Goal: Transaction & Acquisition: Purchase product/service

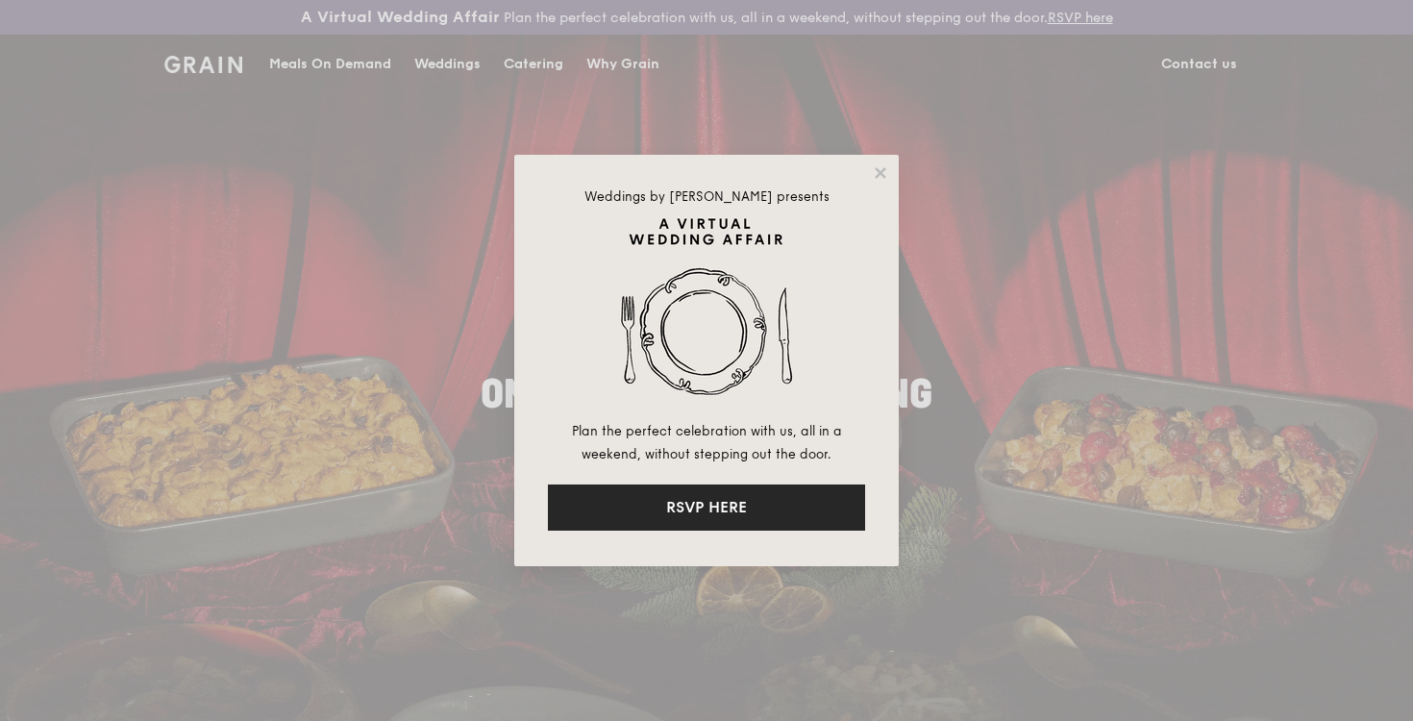
click at [777, 504] on button "RSVP HERE" at bounding box center [706, 507] width 317 height 46
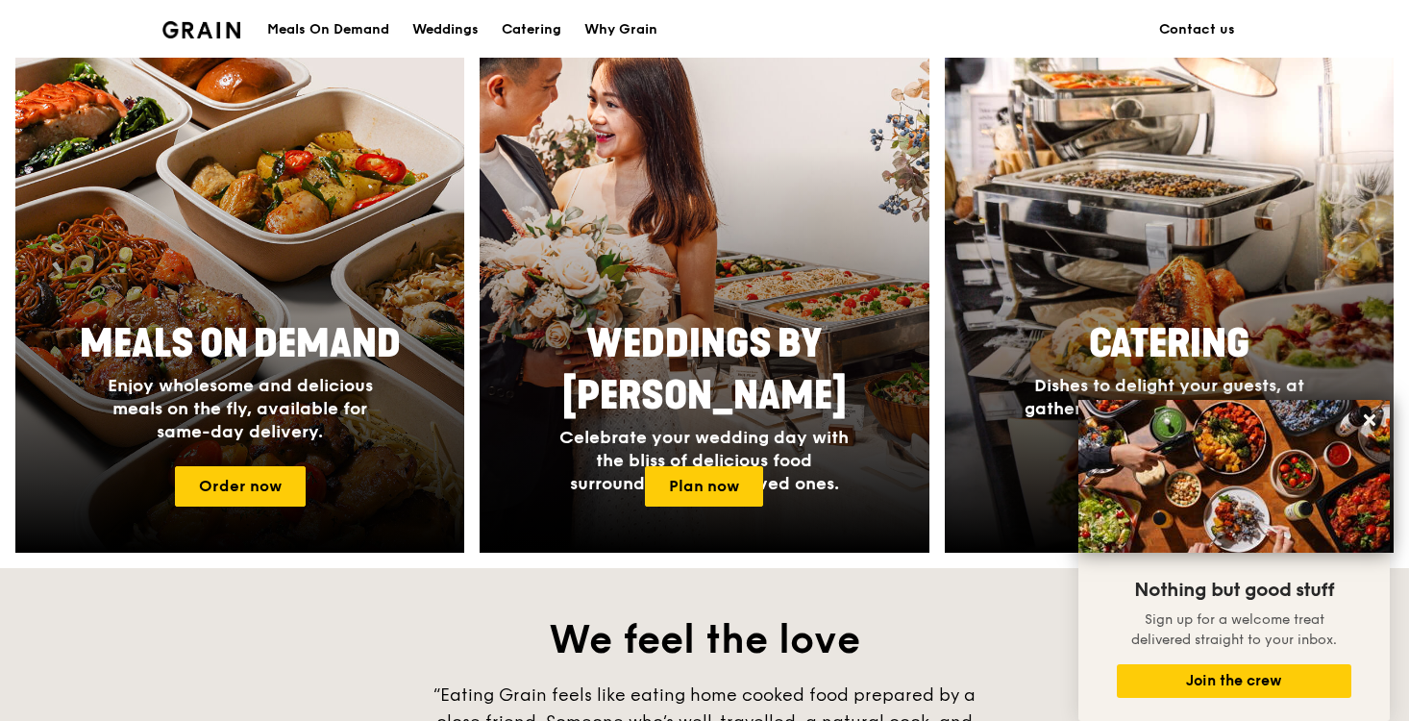
scroll to position [744, 0]
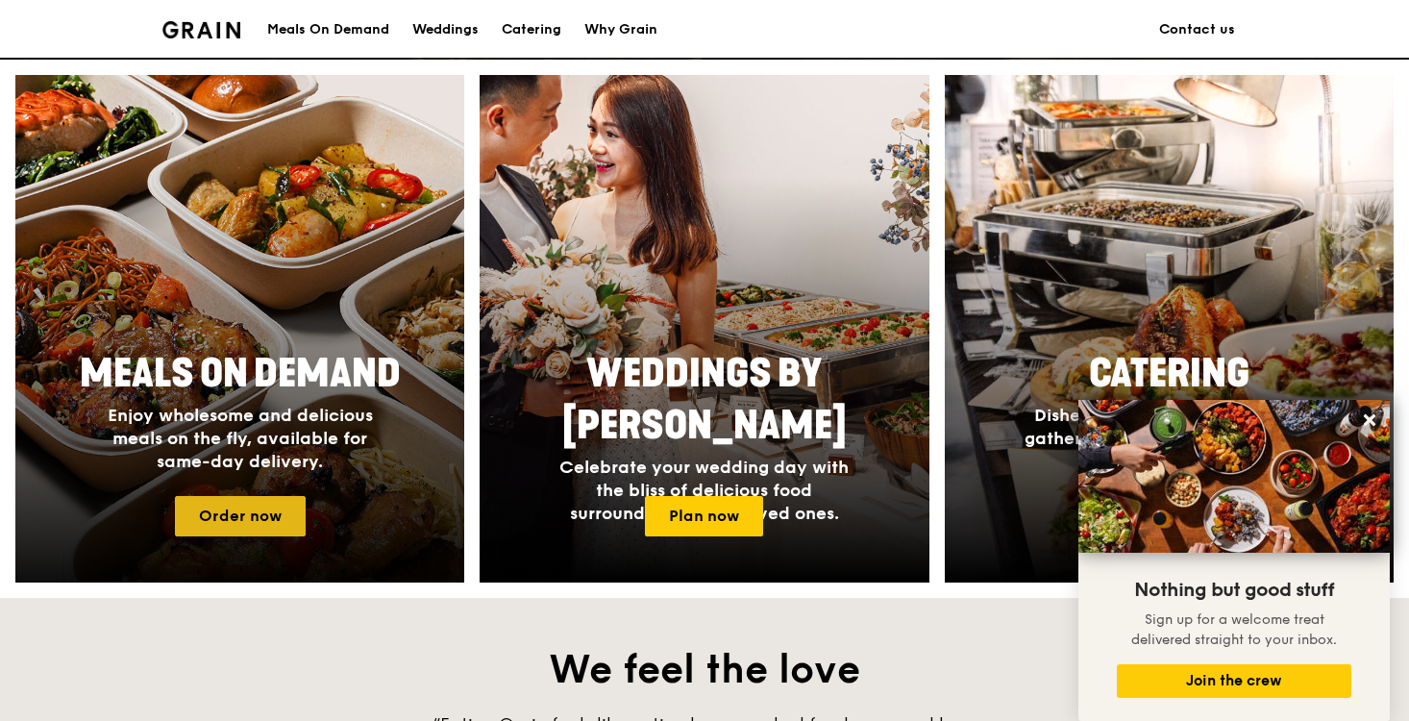
click at [275, 522] on link "Order now" at bounding box center [240, 516] width 131 height 40
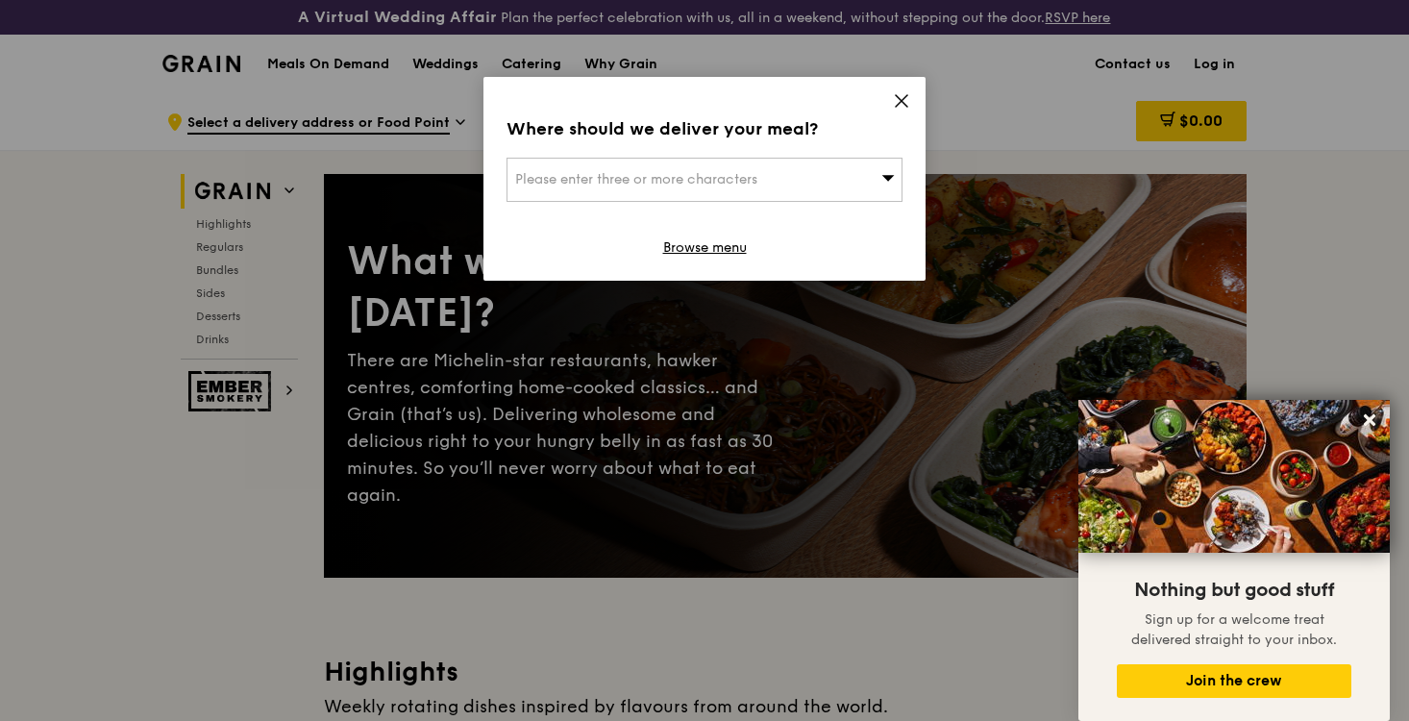
click at [765, 174] on div "Please enter three or more characters" at bounding box center [704, 180] width 396 height 44
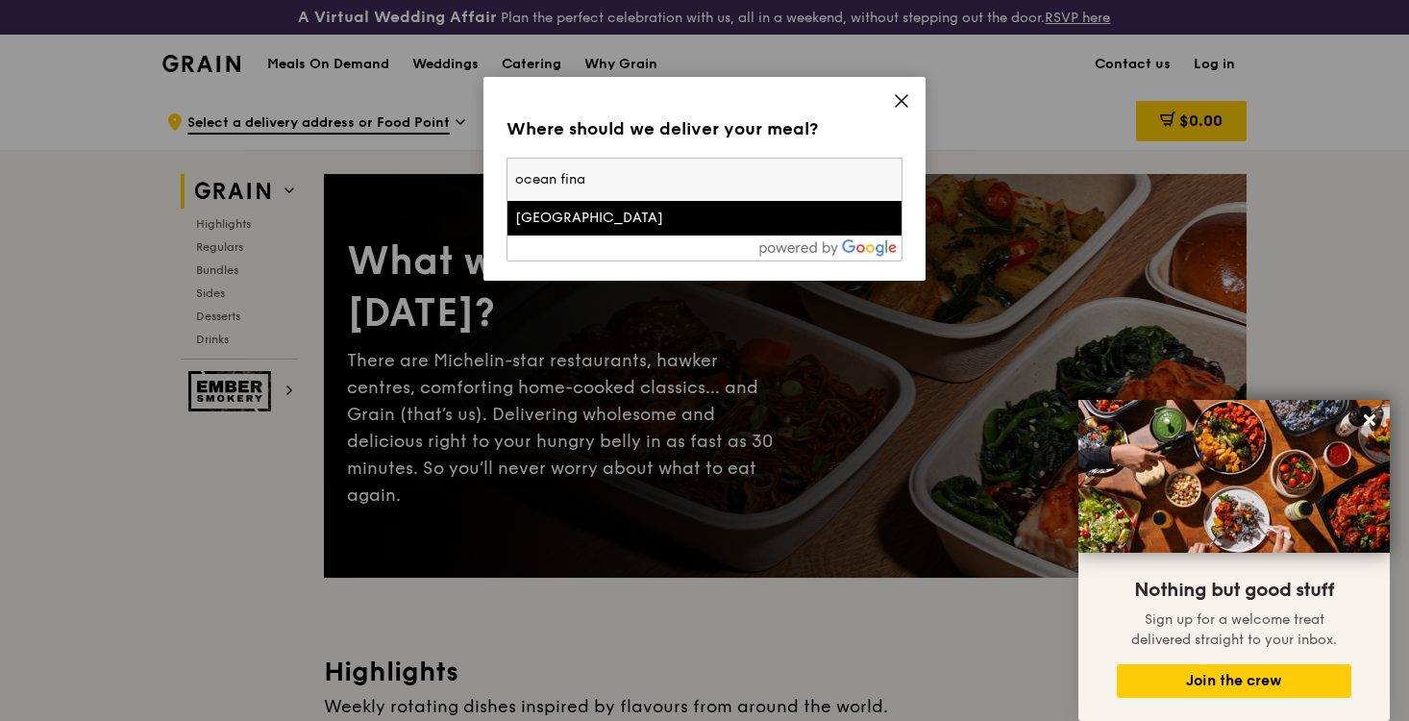
type input "ocean fina"
click at [727, 217] on div "Ocean Financial Centre" at bounding box center [657, 218] width 284 height 19
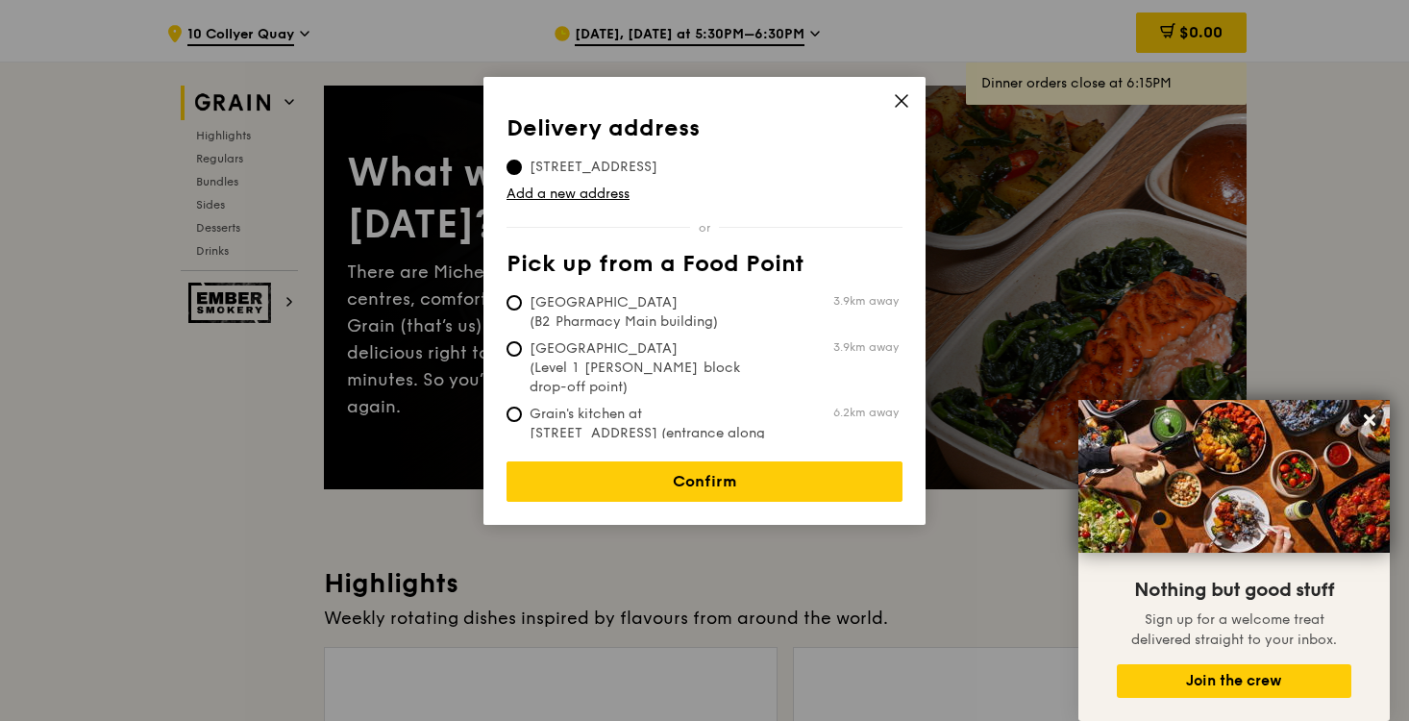
scroll to position [102, 0]
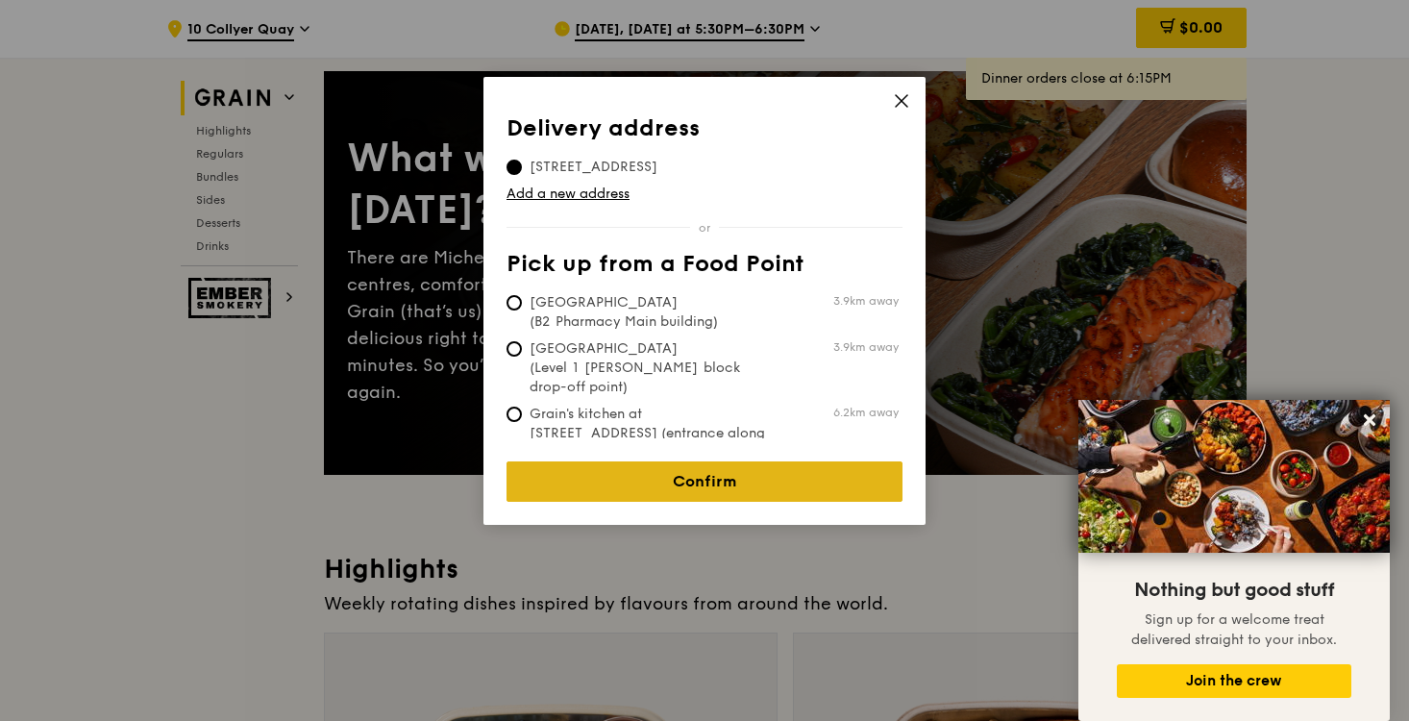
click at [686, 462] on link "Confirm" at bounding box center [704, 481] width 396 height 40
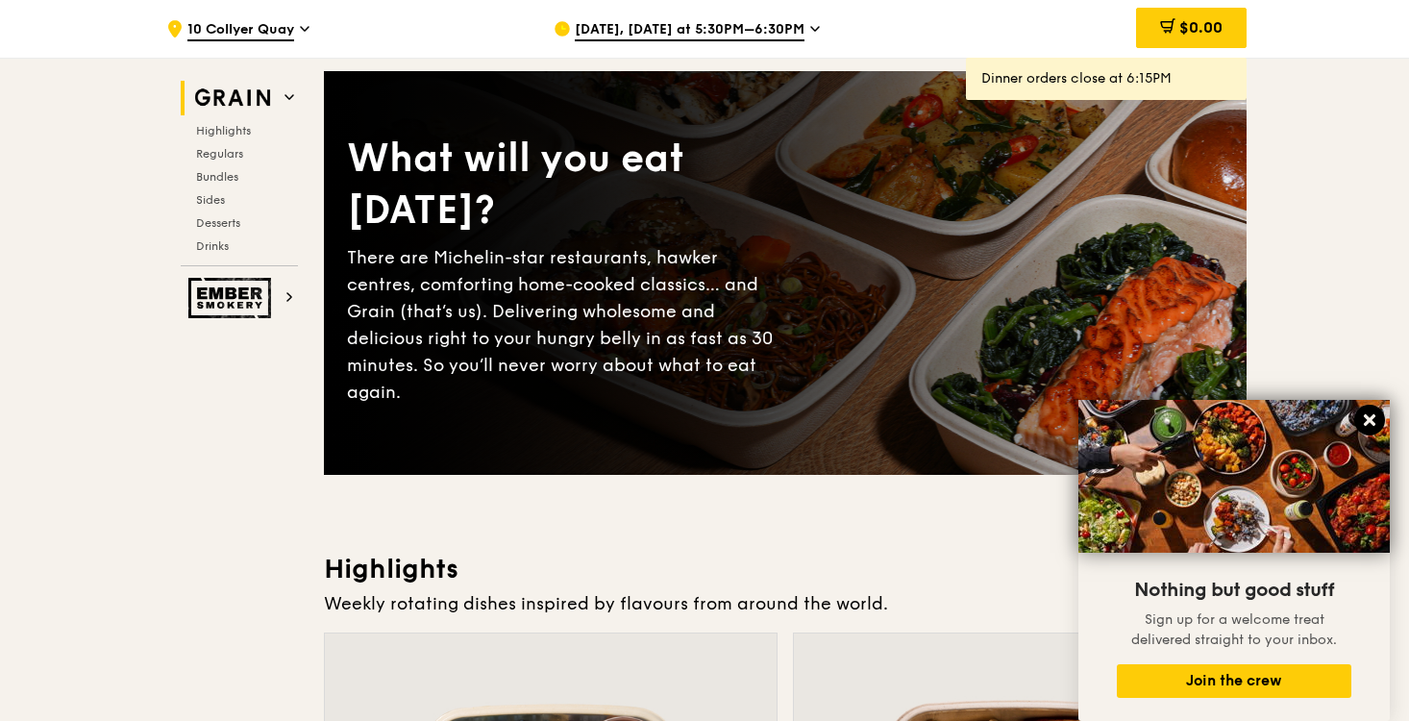
click at [1374, 421] on icon at bounding box center [1369, 419] width 17 height 17
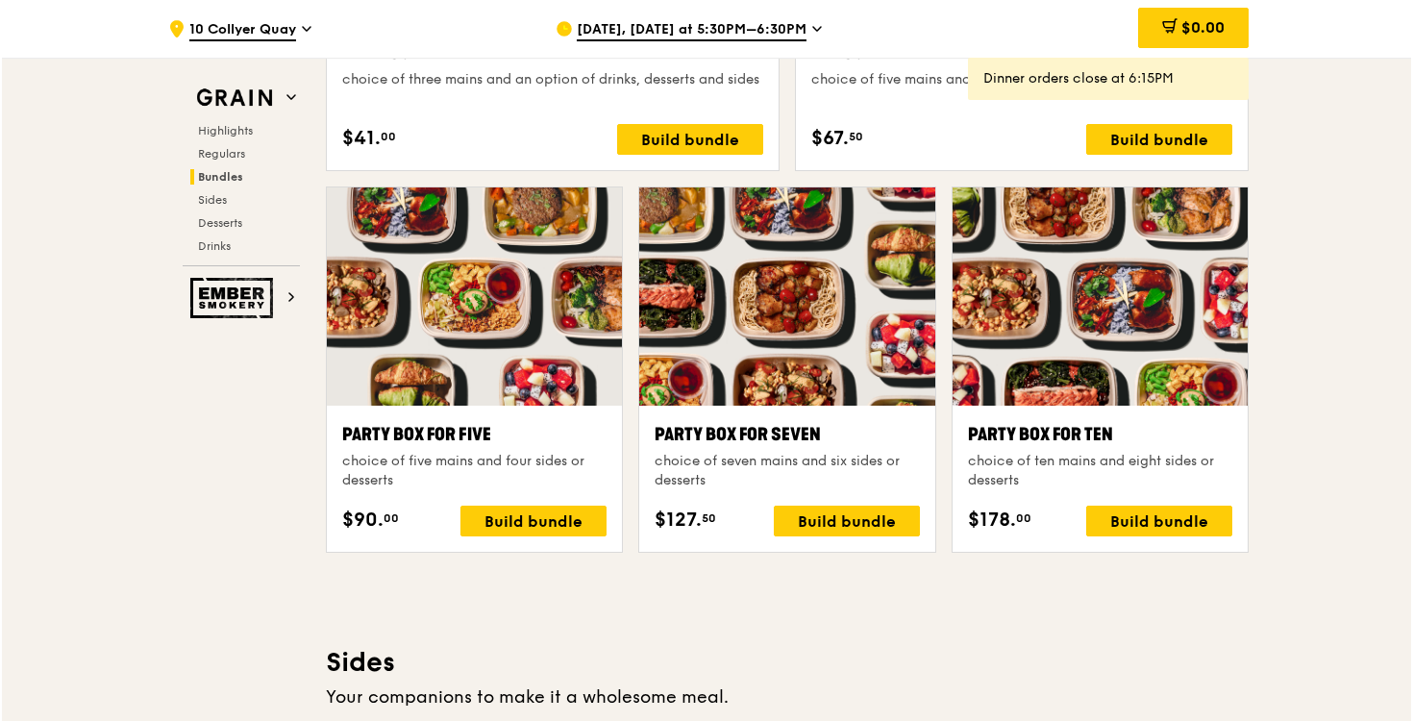
scroll to position [3768, 0]
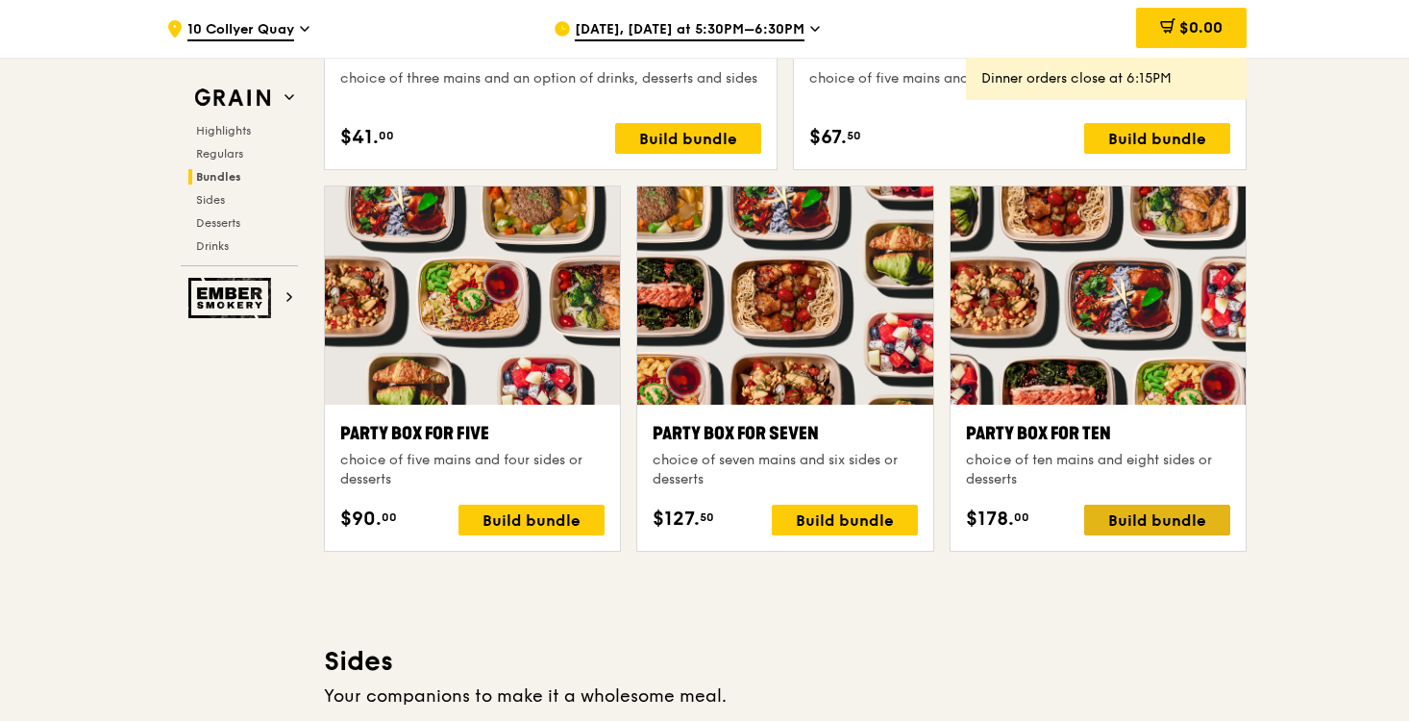
click at [1146, 515] on div "Build bundle" at bounding box center [1157, 520] width 146 height 31
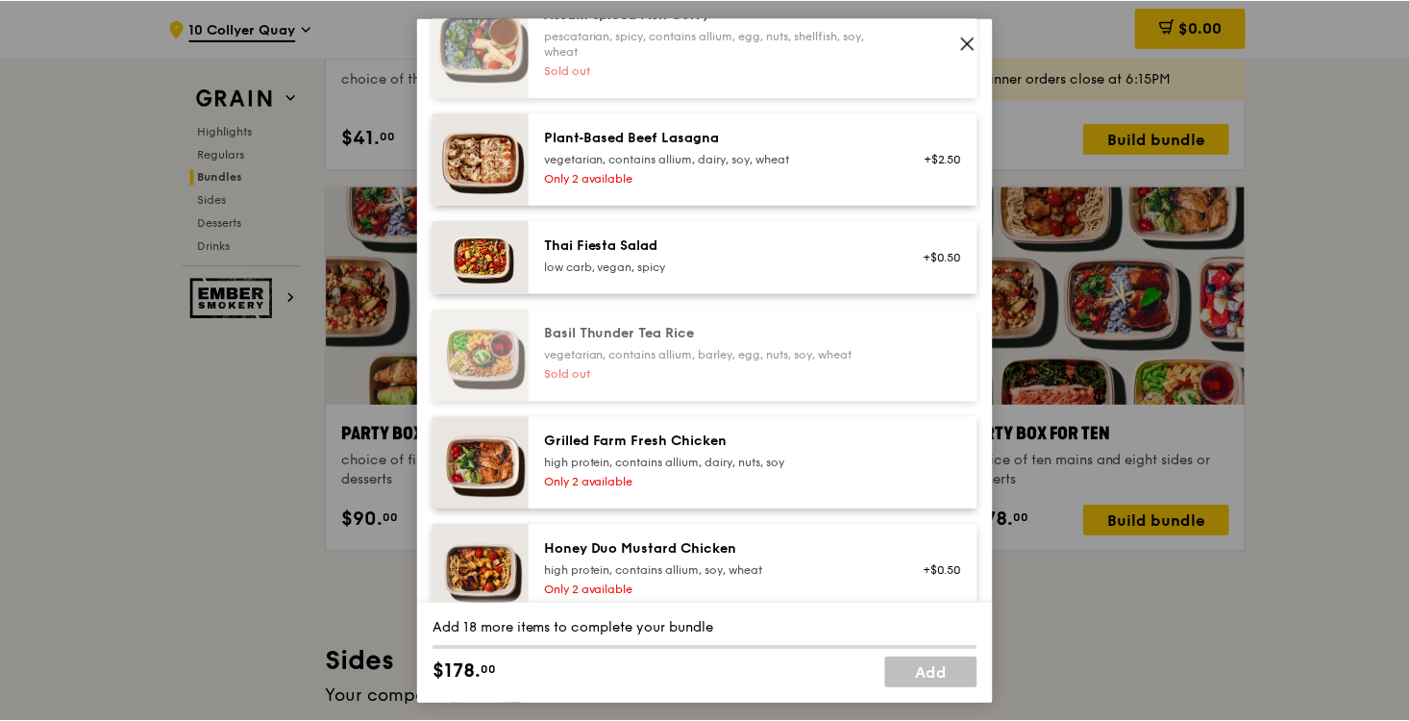
scroll to position [217, 0]
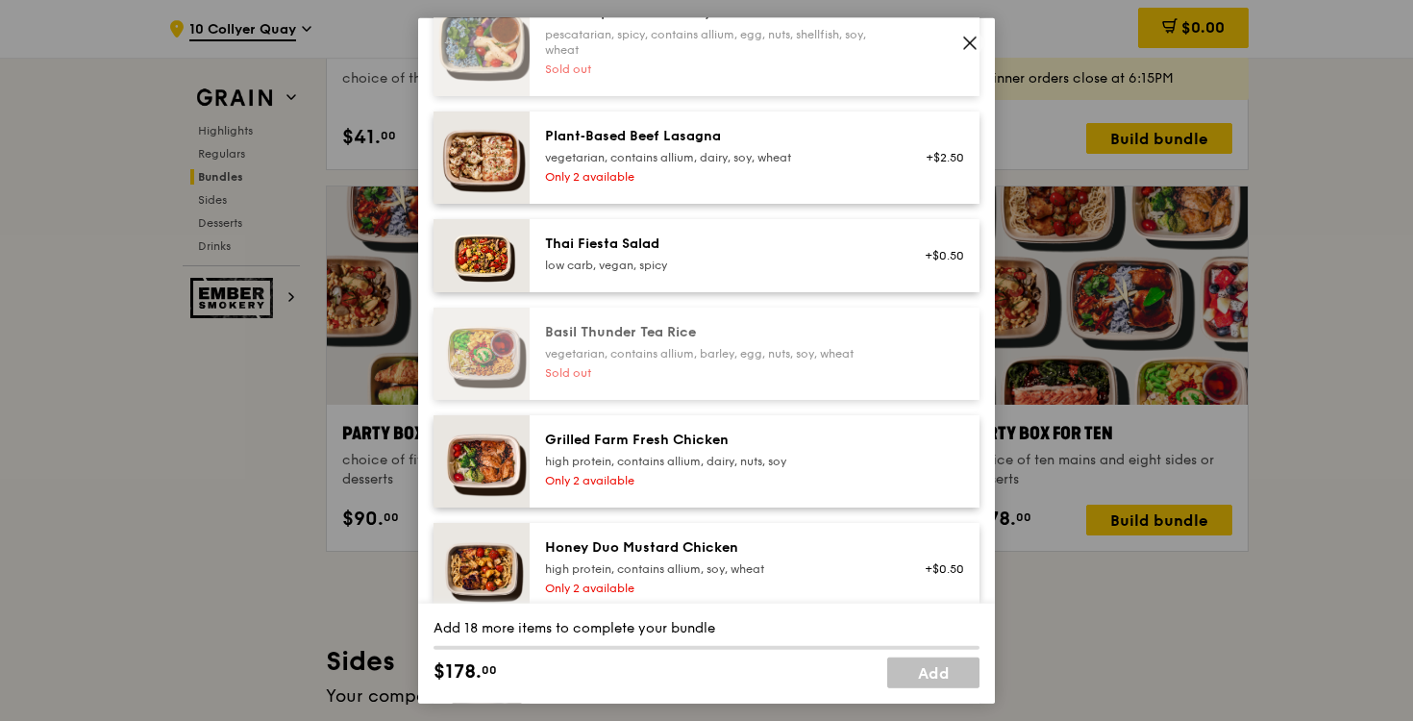
click at [965, 41] on icon at bounding box center [969, 43] width 17 height 17
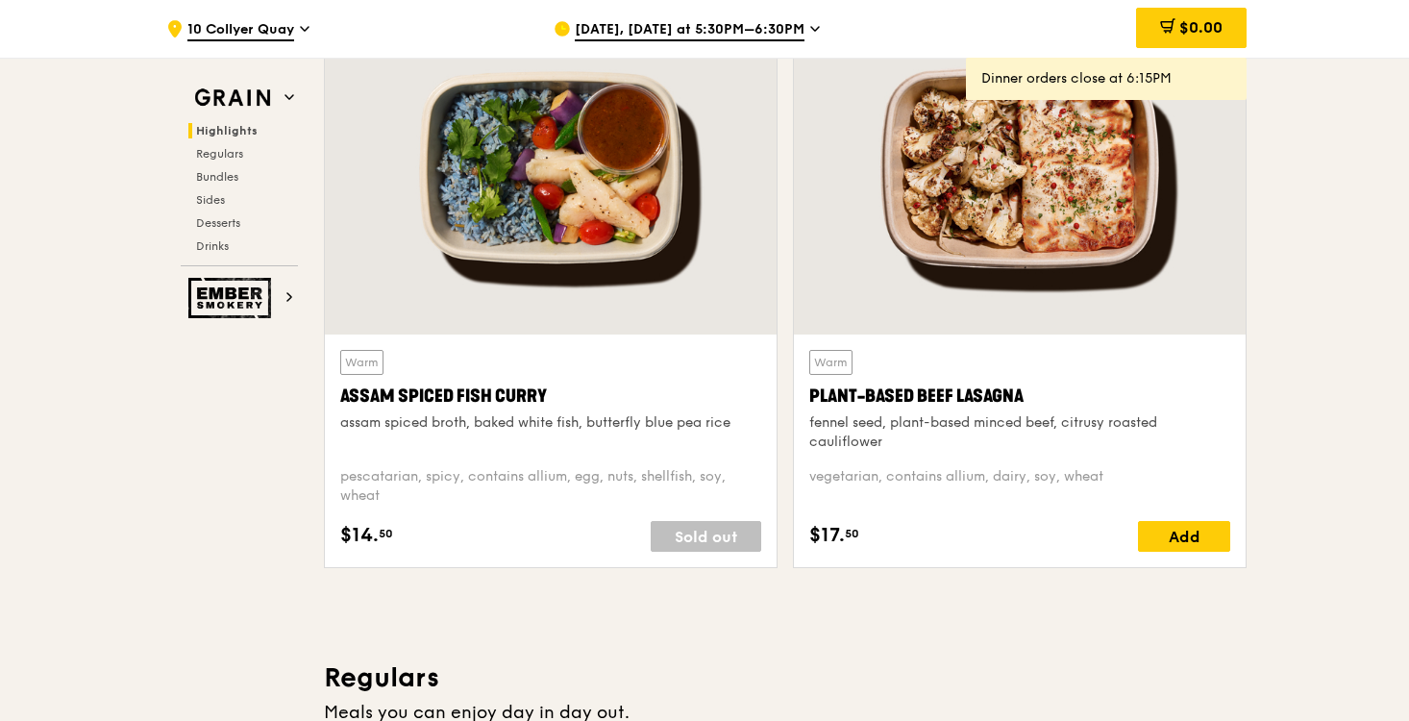
scroll to position [484, 0]
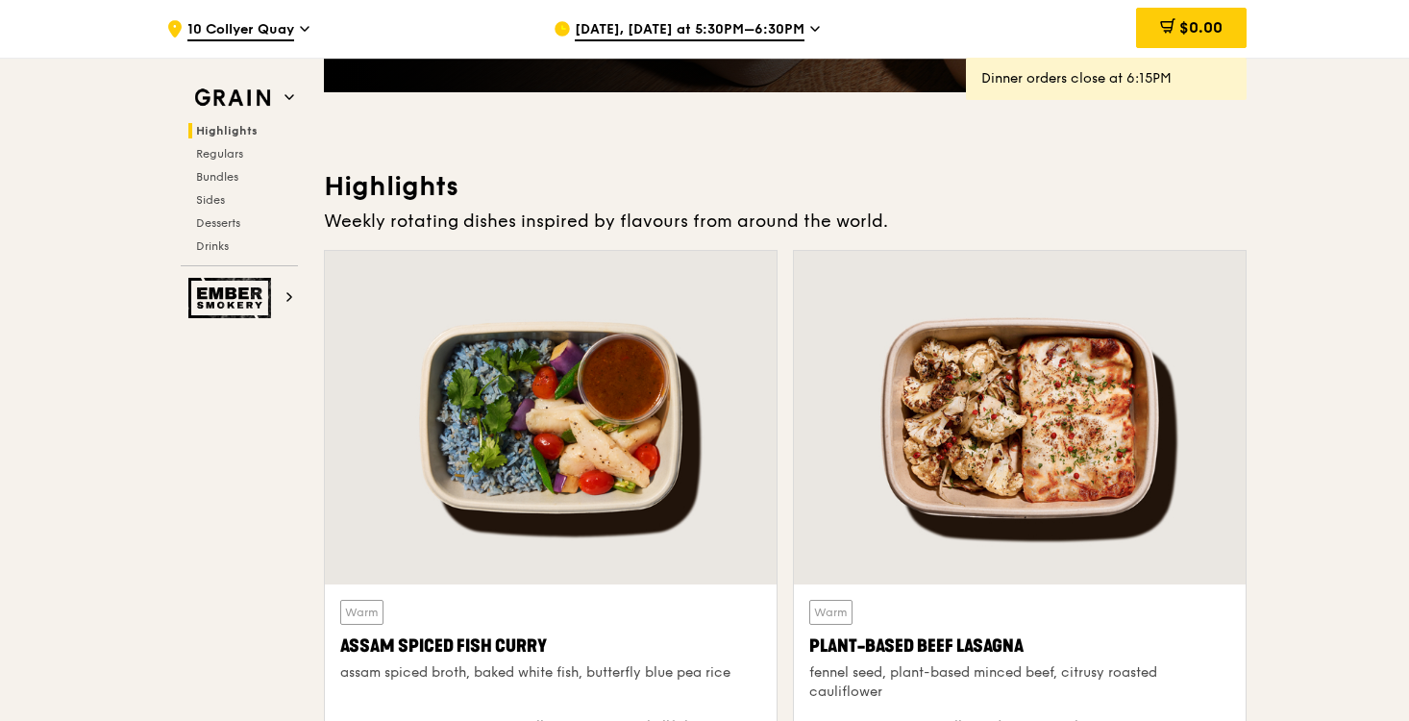
click at [760, 26] on span "Sep 25, Today at 5:30PM–6:30PM" at bounding box center [690, 30] width 230 height 21
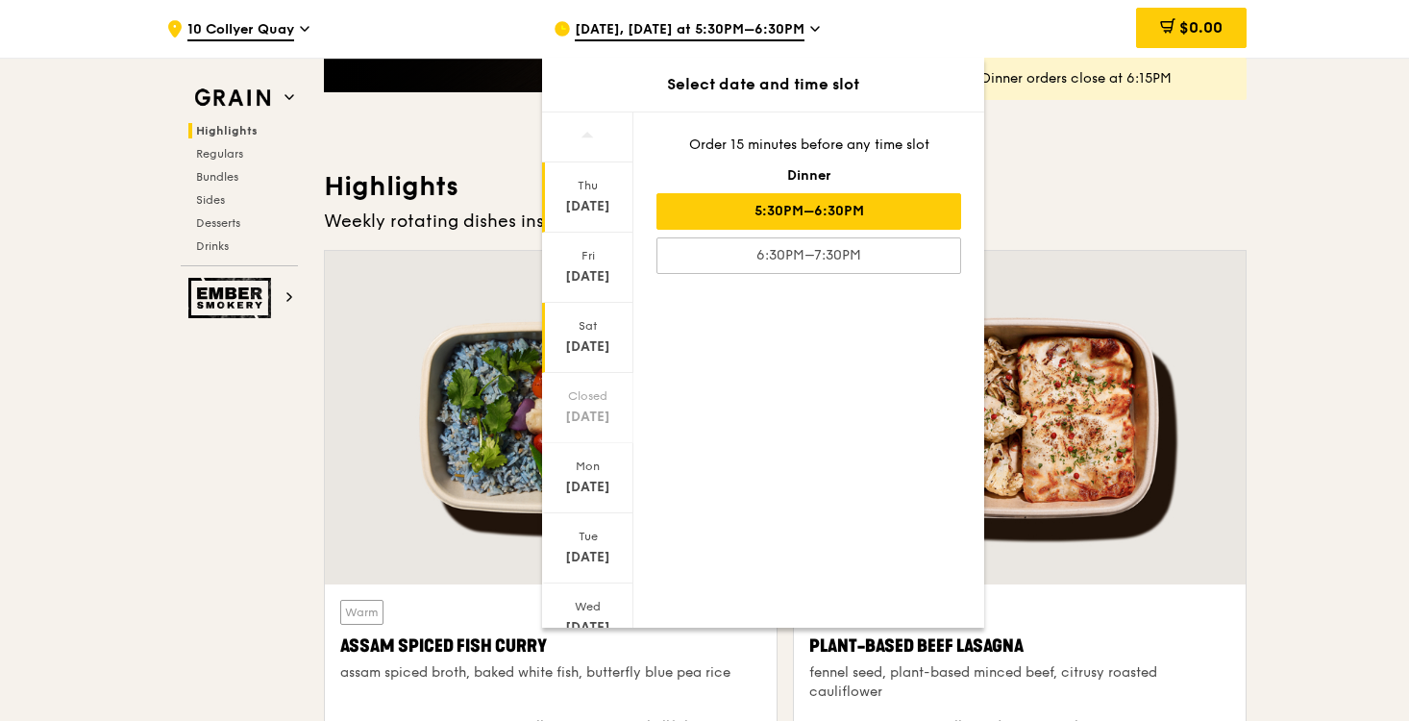
click at [587, 350] on div "Sep 27" at bounding box center [588, 346] width 86 height 19
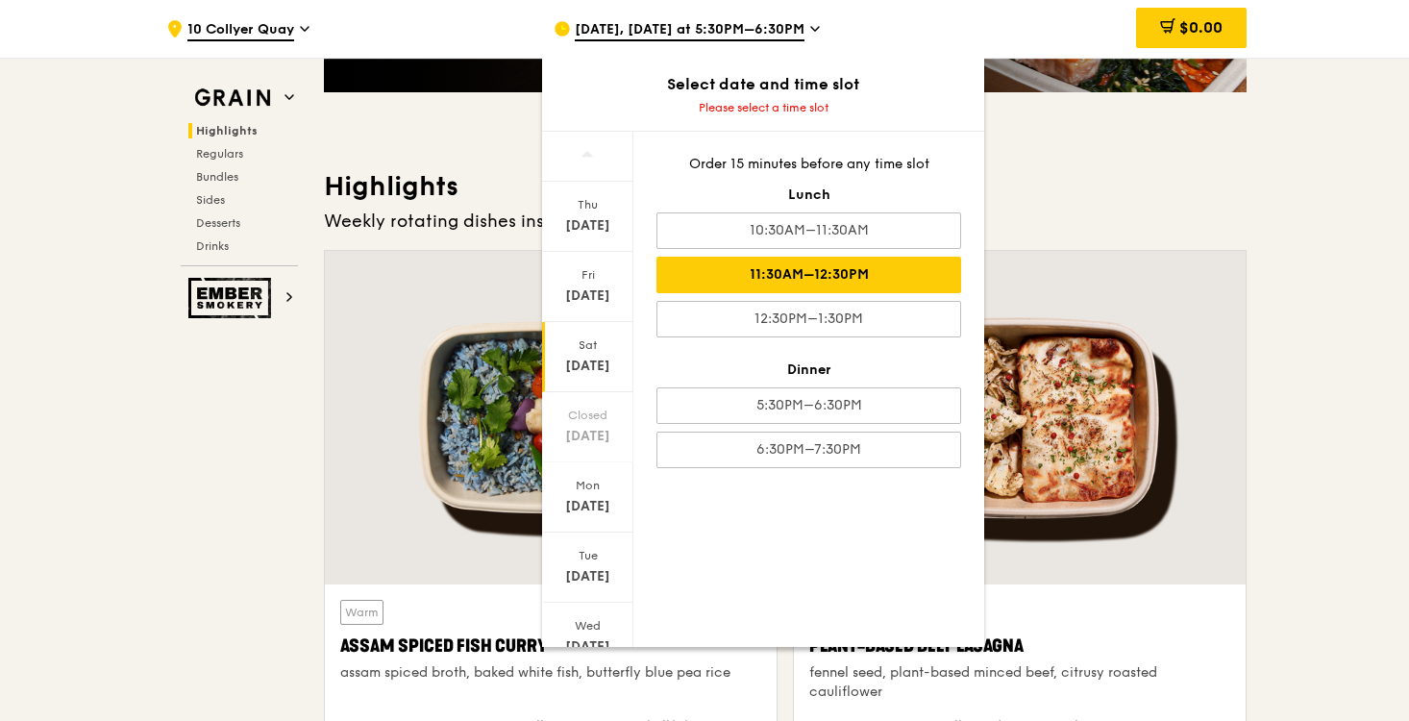
click at [843, 270] on div "11:30AM–12:30PM" at bounding box center [808, 275] width 305 height 37
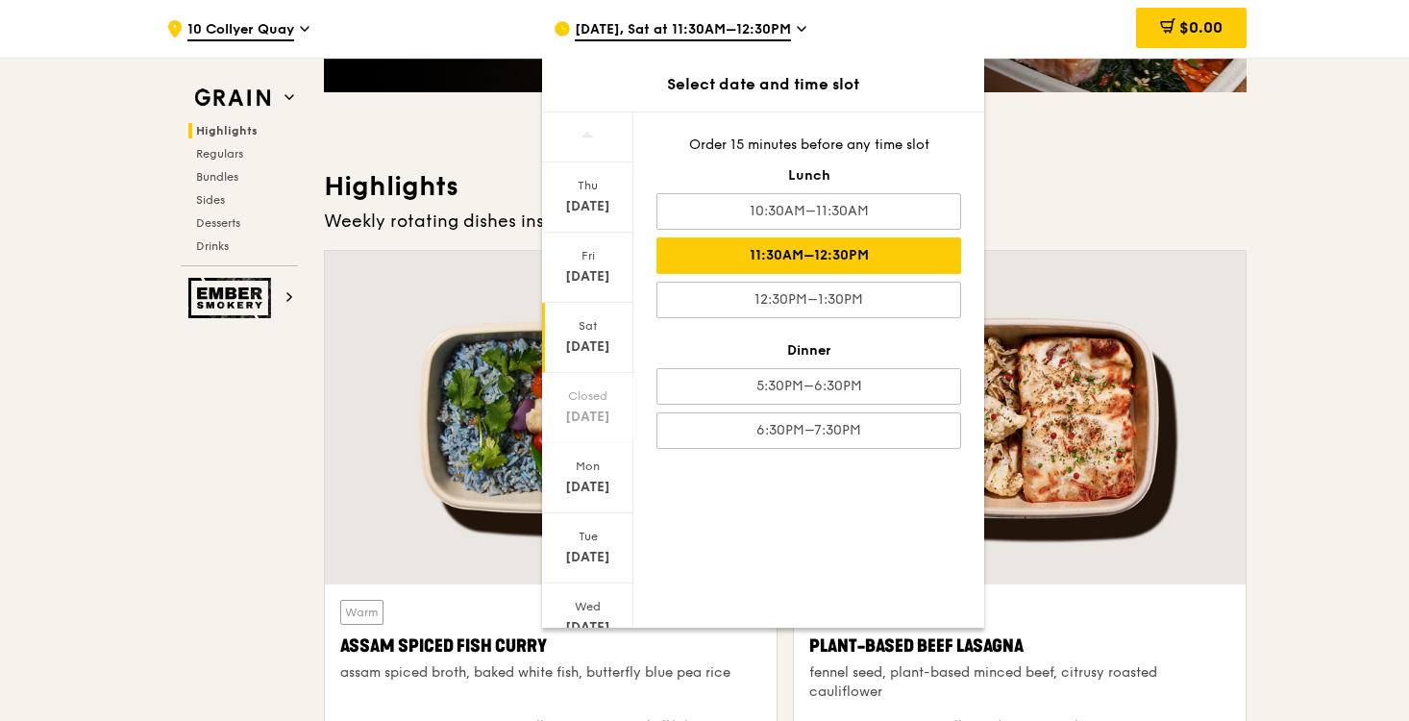
click at [1172, 209] on div "Weekly rotating dishes inspired by flavours from around the world." at bounding box center [785, 221] width 923 height 27
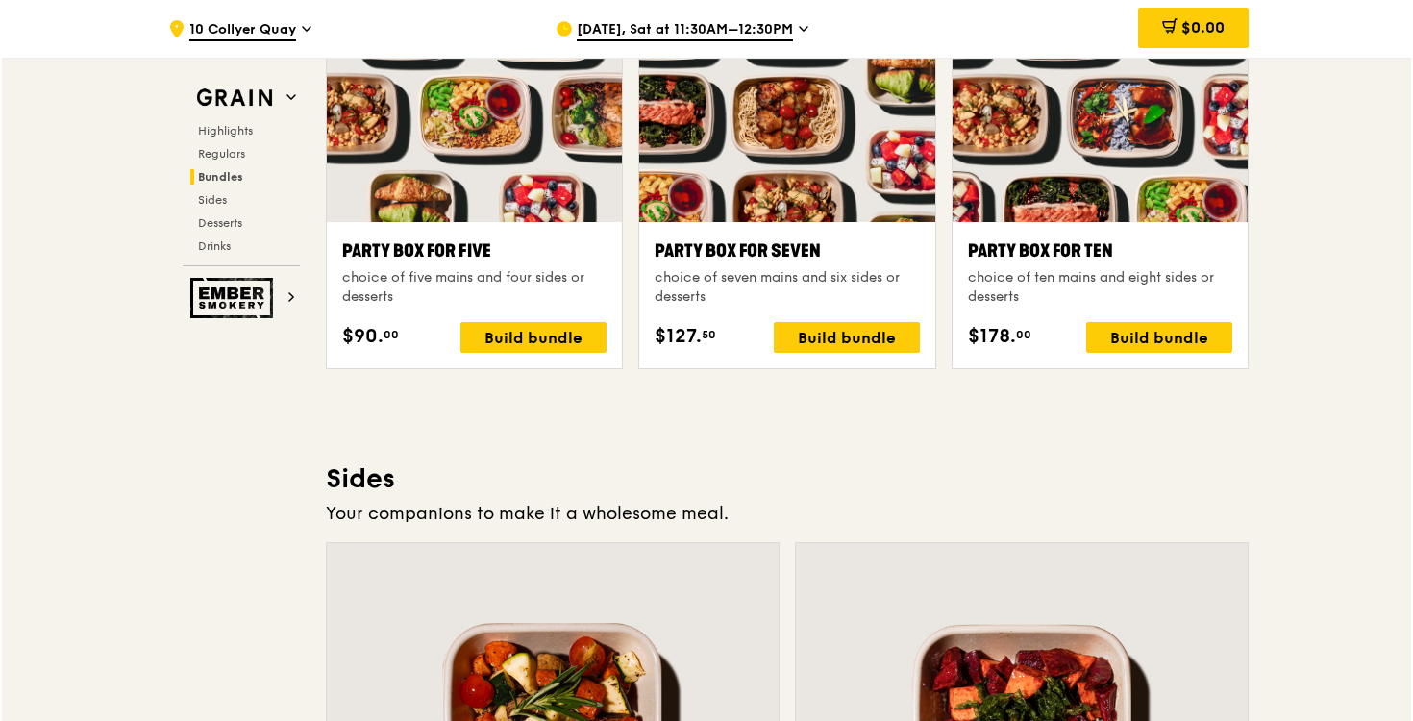
scroll to position [3967, 0]
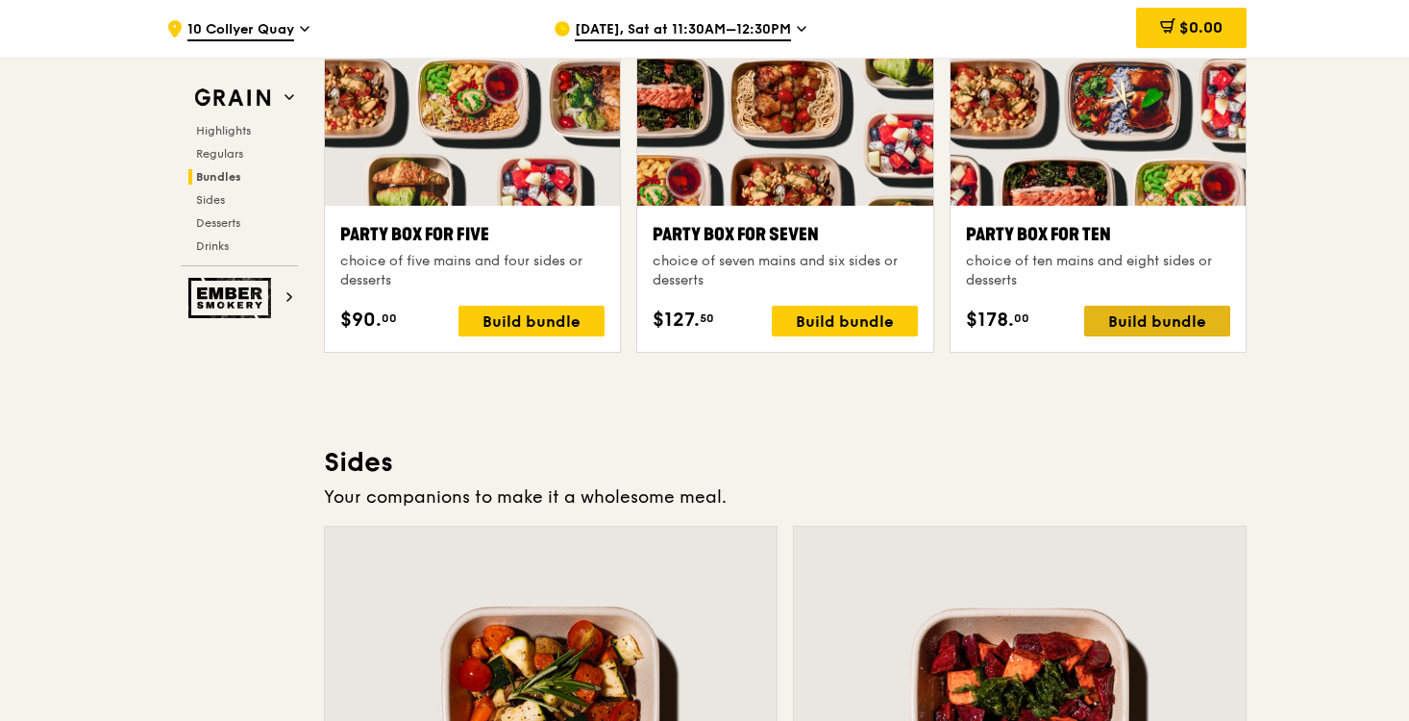
click at [1167, 308] on div "Build bundle" at bounding box center [1157, 321] width 146 height 31
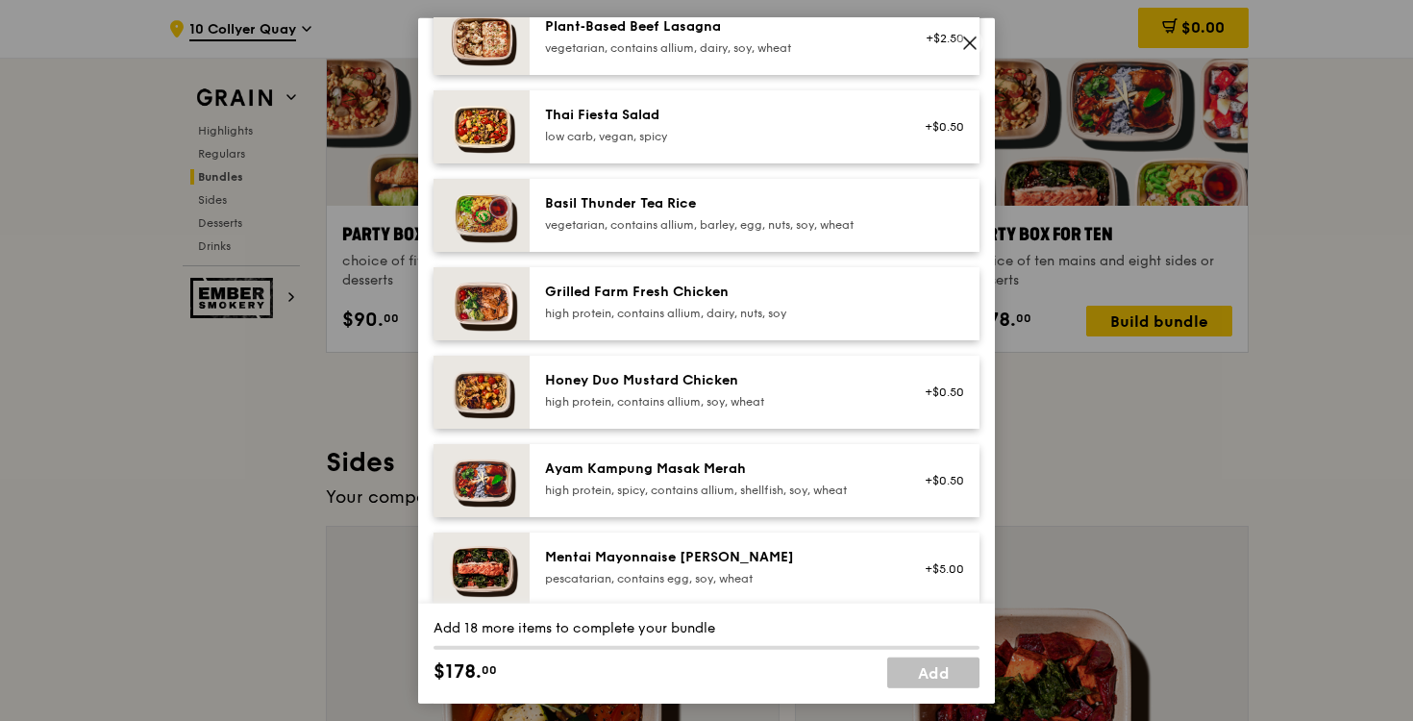
scroll to position [308, 0]
click at [726, 471] on div "Ayam Kampung Masak Merah" at bounding box center [717, 467] width 345 height 19
click at [753, 486] on div "high protein, spicy, contains allium, shellfish, soy, wheat" at bounding box center [717, 488] width 345 height 15
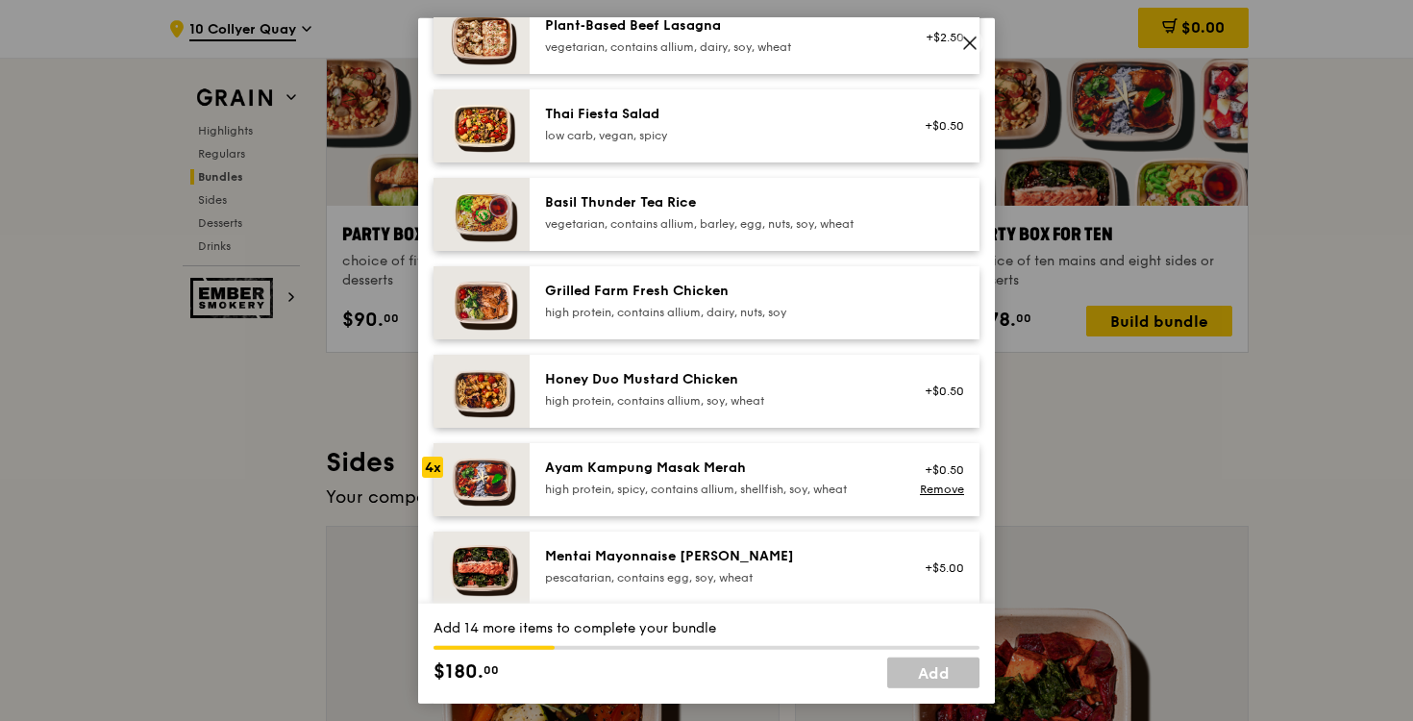
click at [753, 486] on div "high protein, spicy, contains allium, shellfish, soy, wheat" at bounding box center [717, 488] width 345 height 15
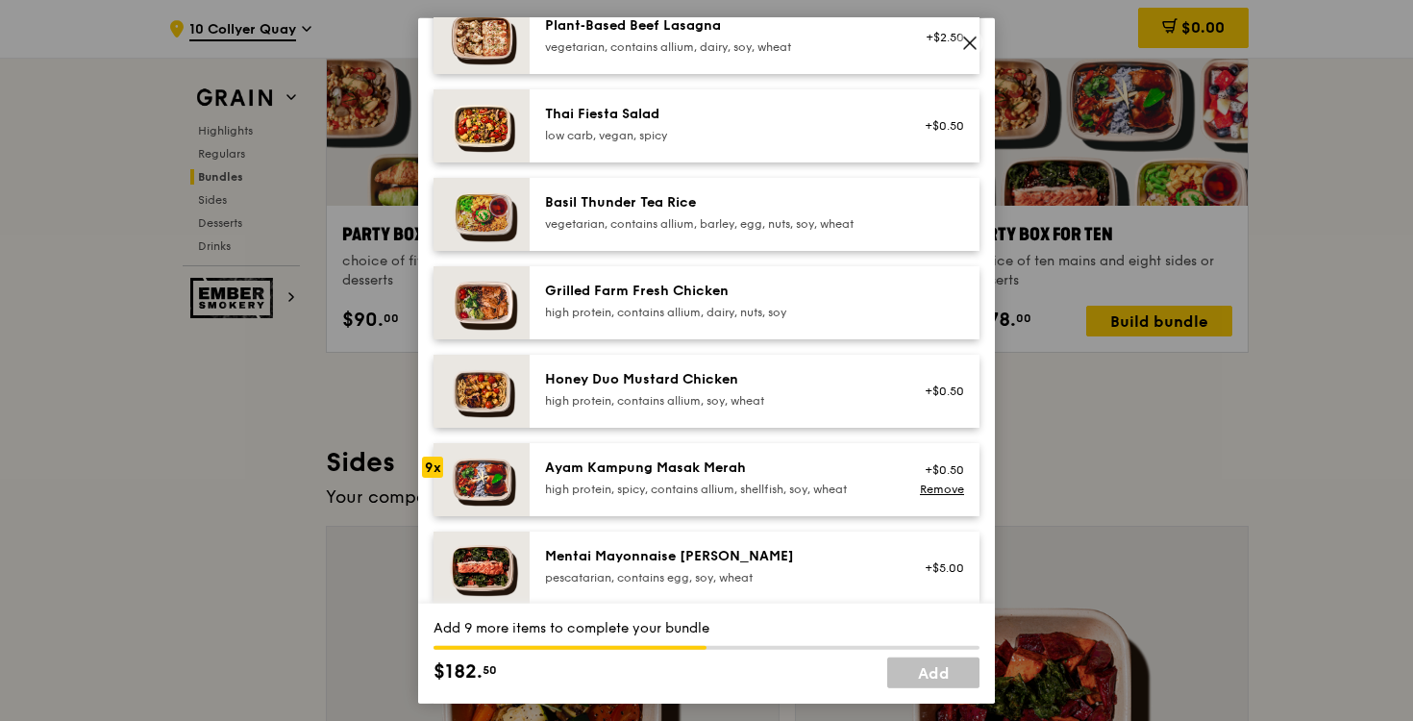
click at [753, 486] on div "high protein, spicy, contains allium, shellfish, soy, wheat" at bounding box center [717, 488] width 345 height 15
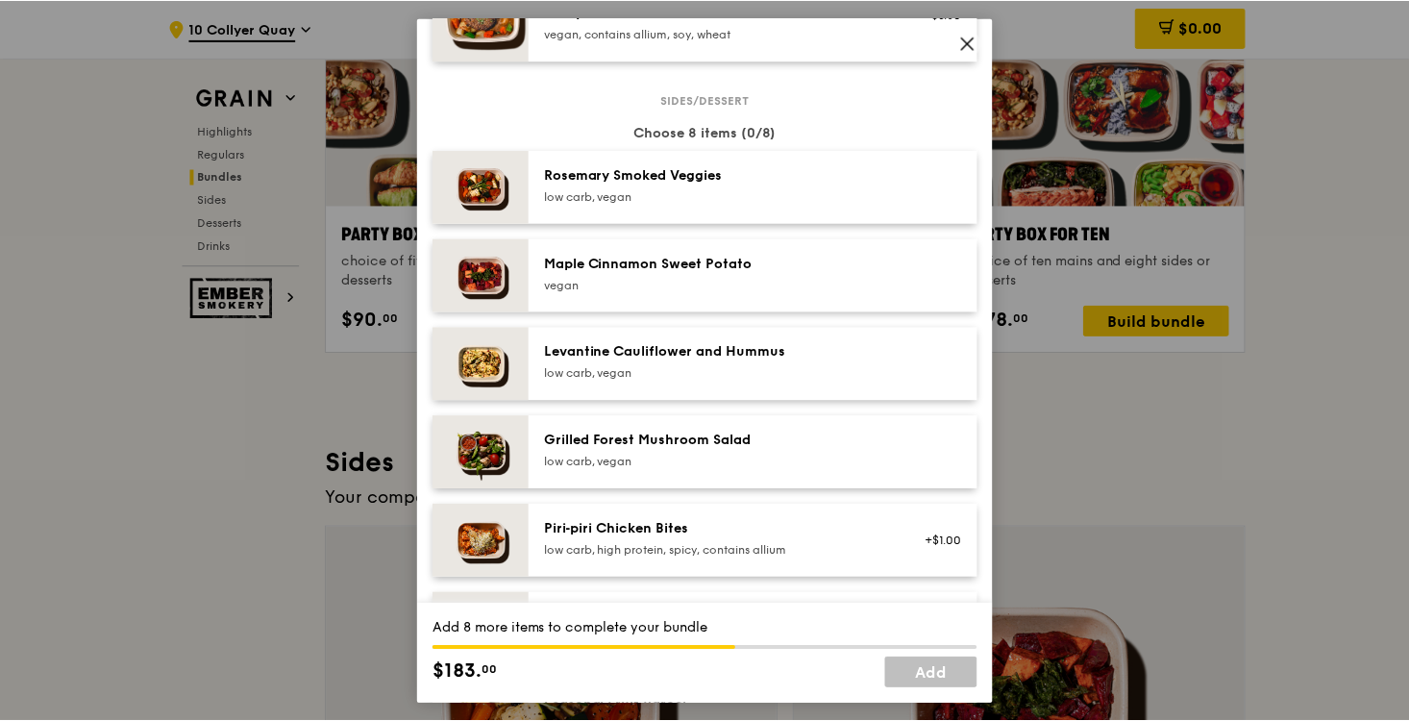
scroll to position [975, 0]
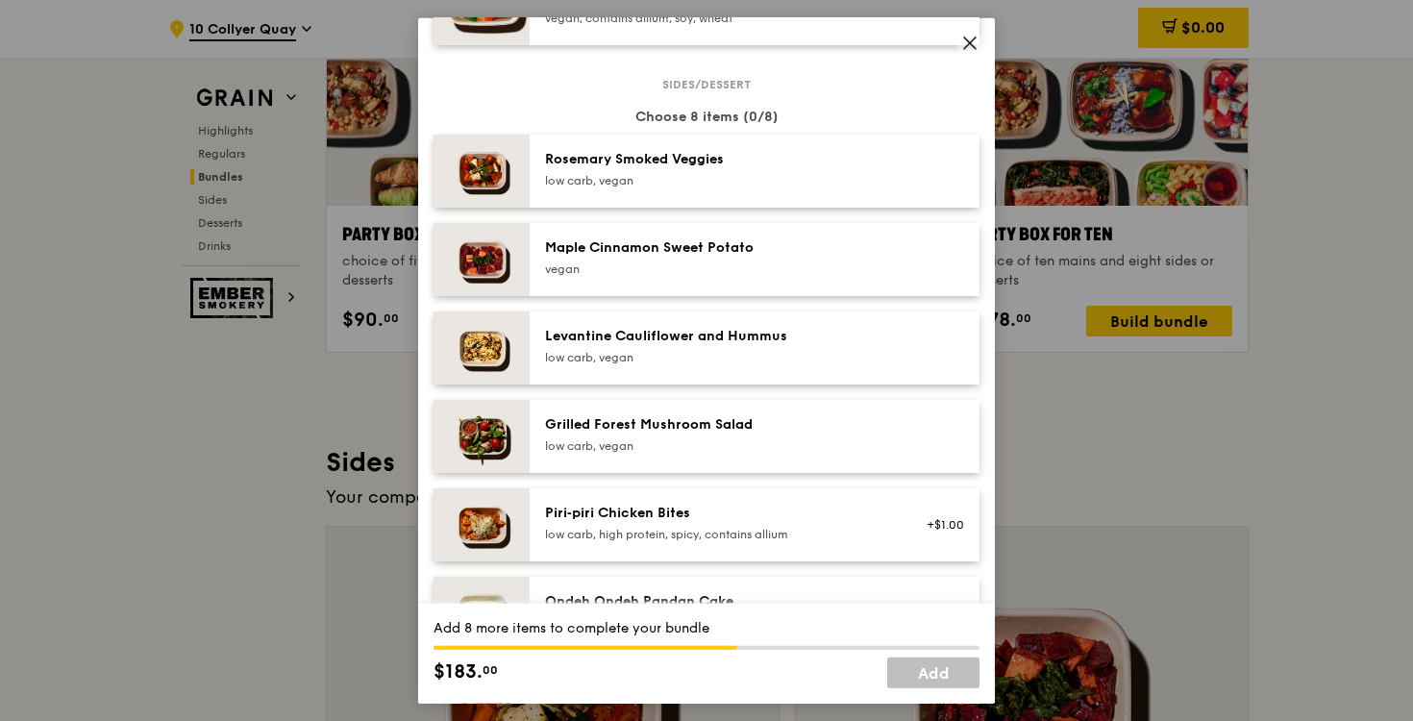
click at [970, 37] on icon at bounding box center [969, 43] width 17 height 17
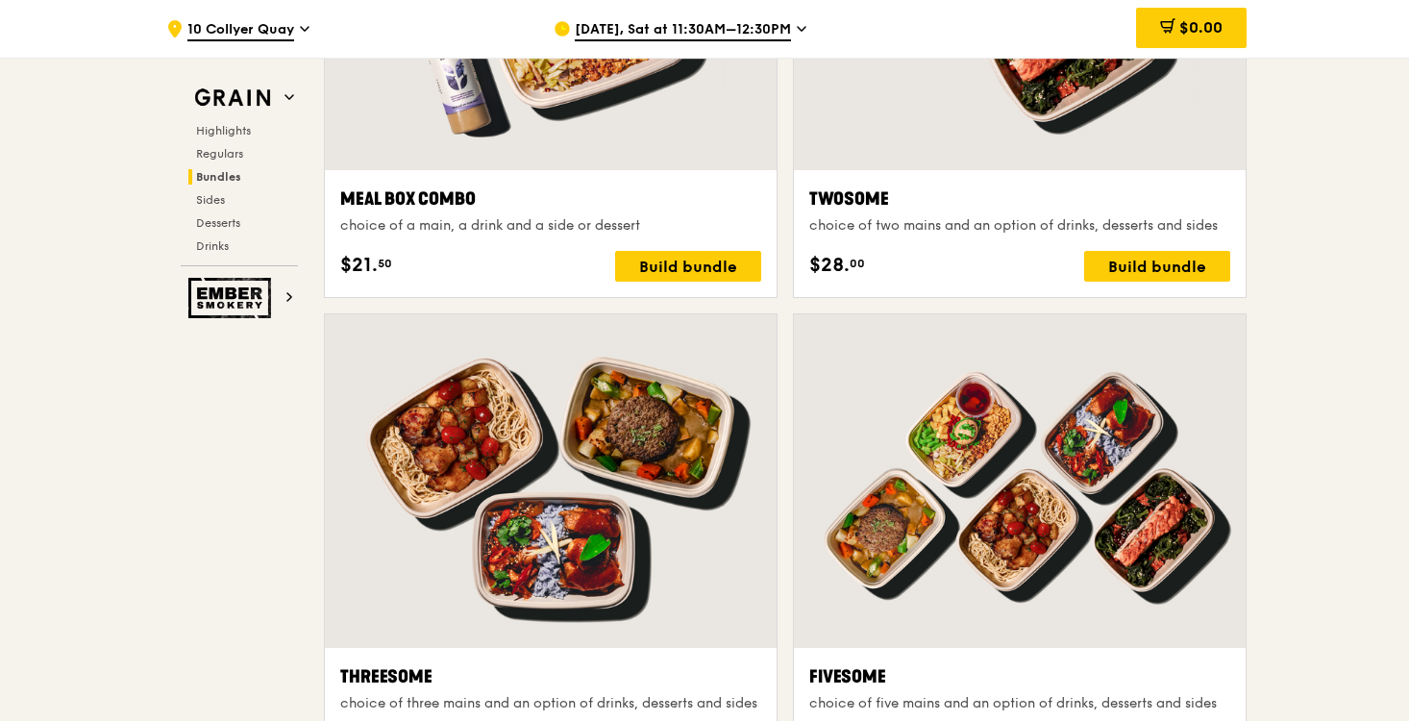
scroll to position [3128, 0]
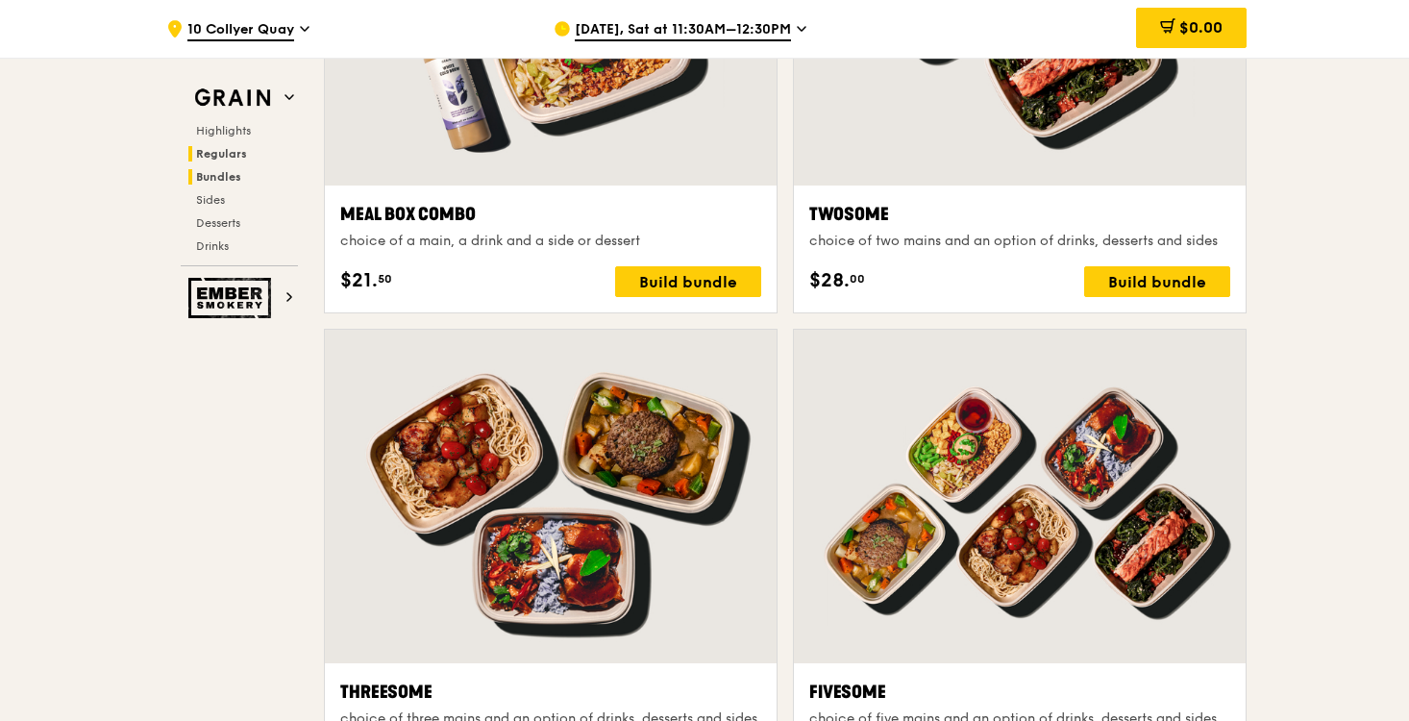
click at [231, 151] on span "Regulars" at bounding box center [221, 153] width 51 height 13
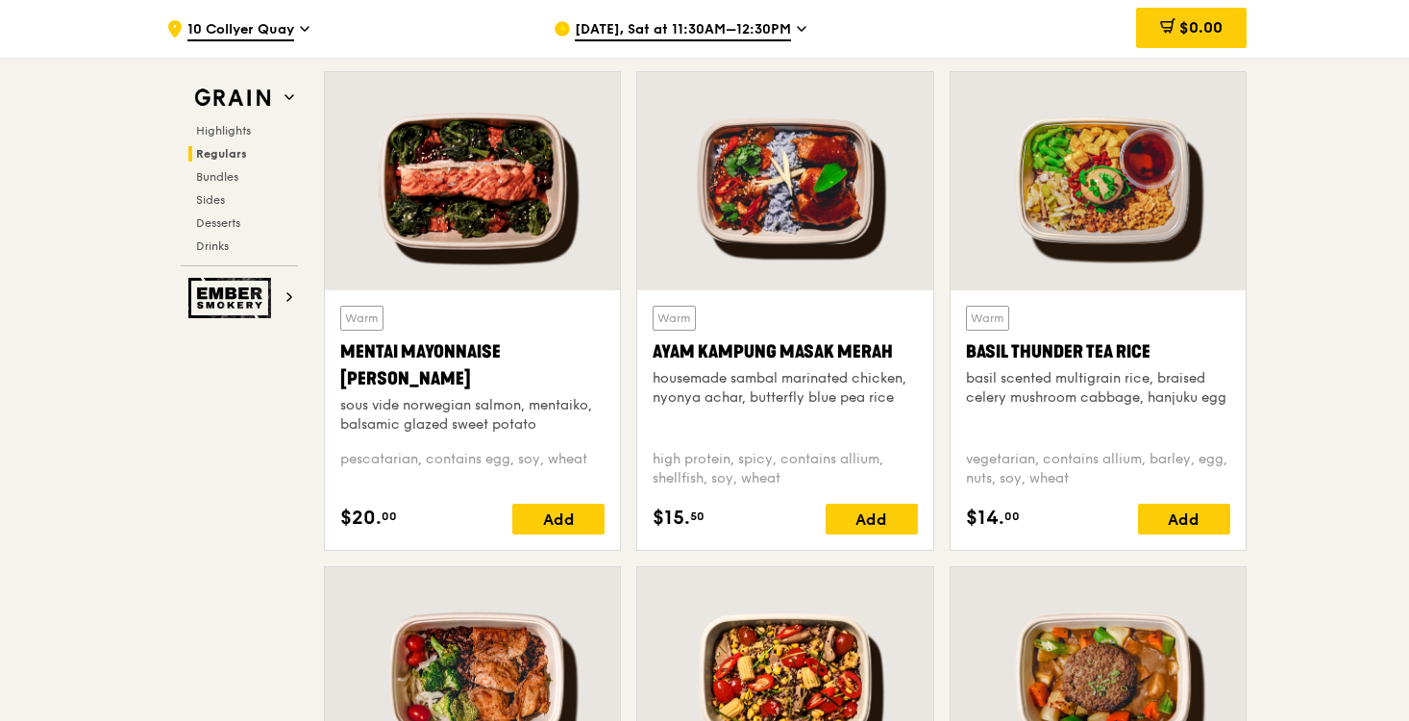
scroll to position [1782, 0]
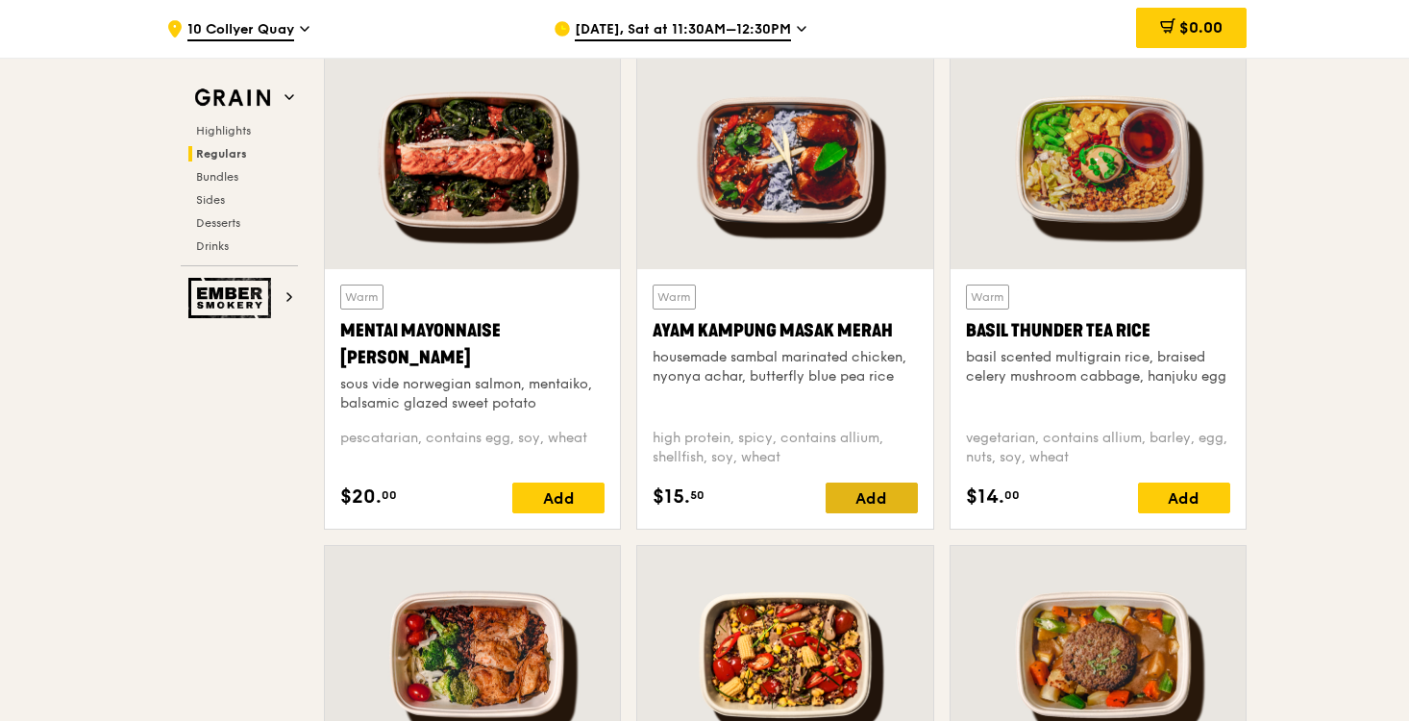
click at [855, 500] on div "Add" at bounding box center [871, 497] width 92 height 31
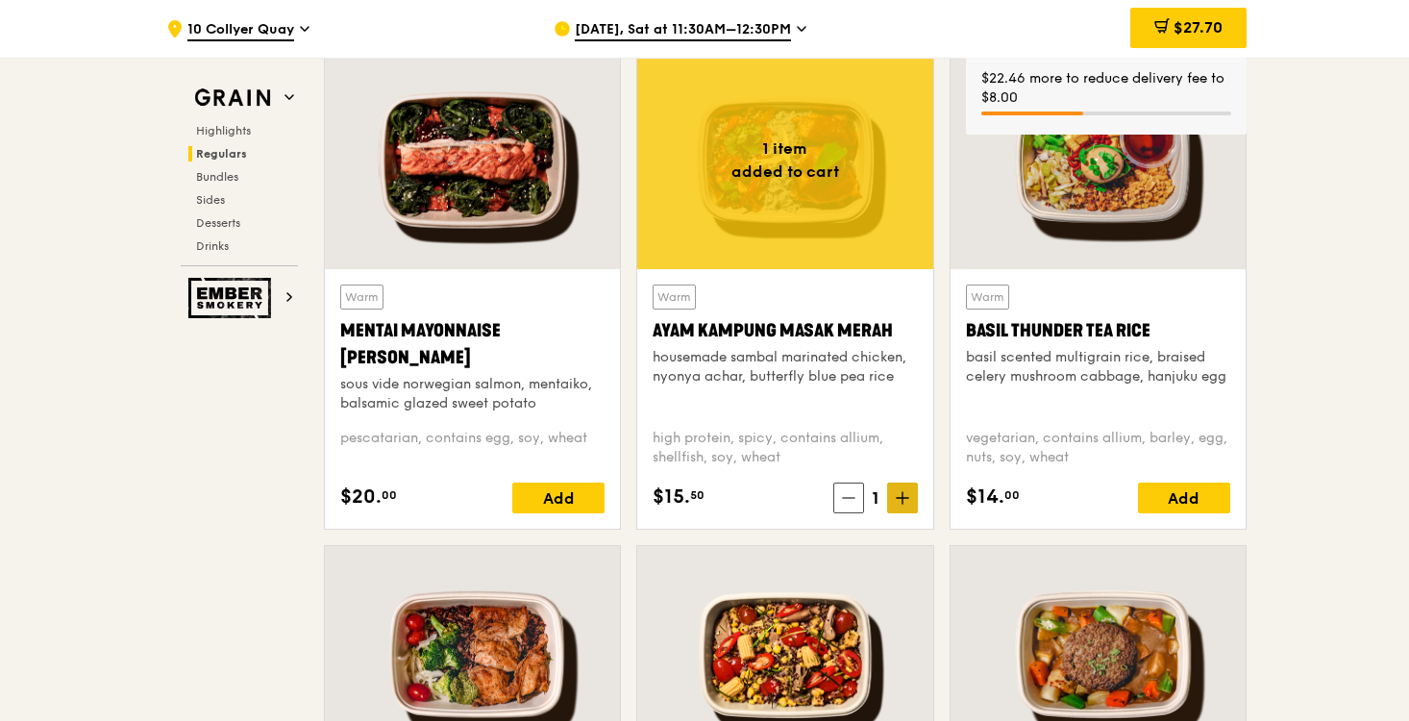
click at [903, 496] on icon at bounding box center [902, 497] width 13 height 13
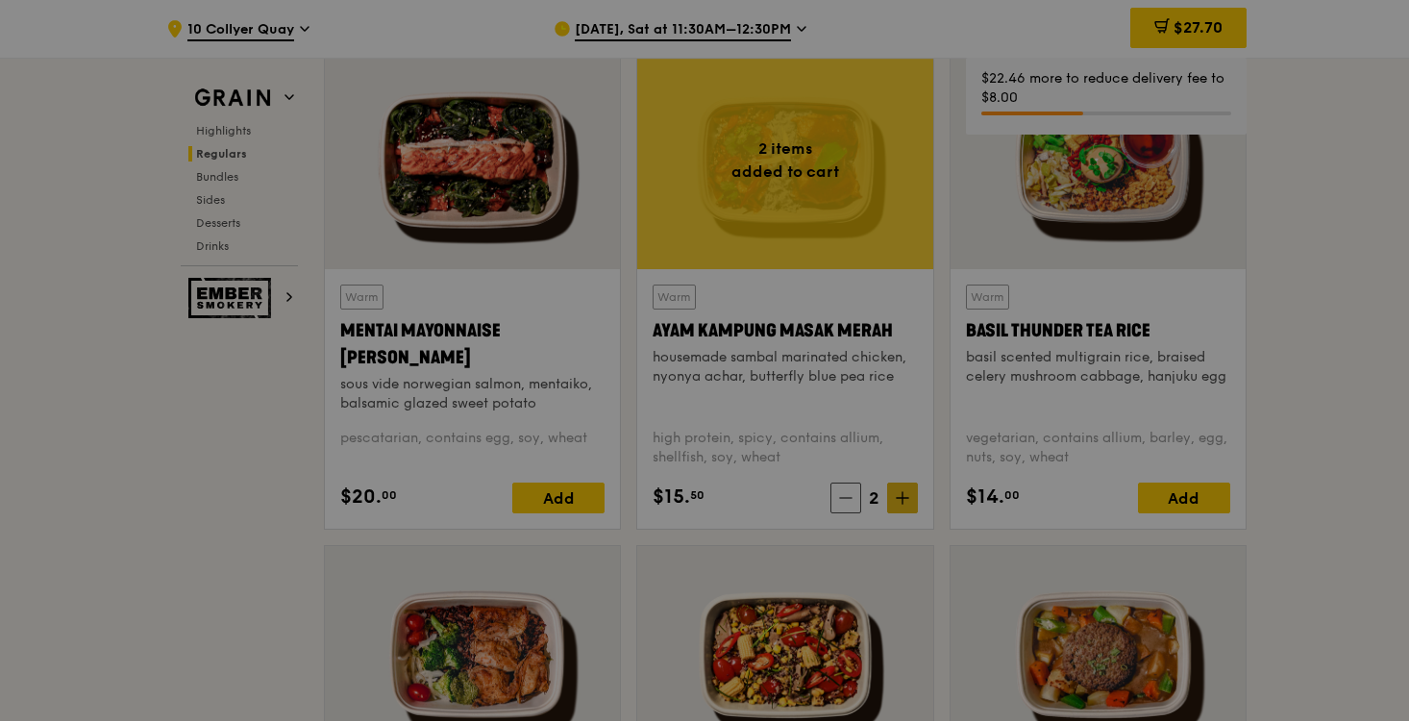
click at [903, 496] on div at bounding box center [704, 360] width 1409 height 721
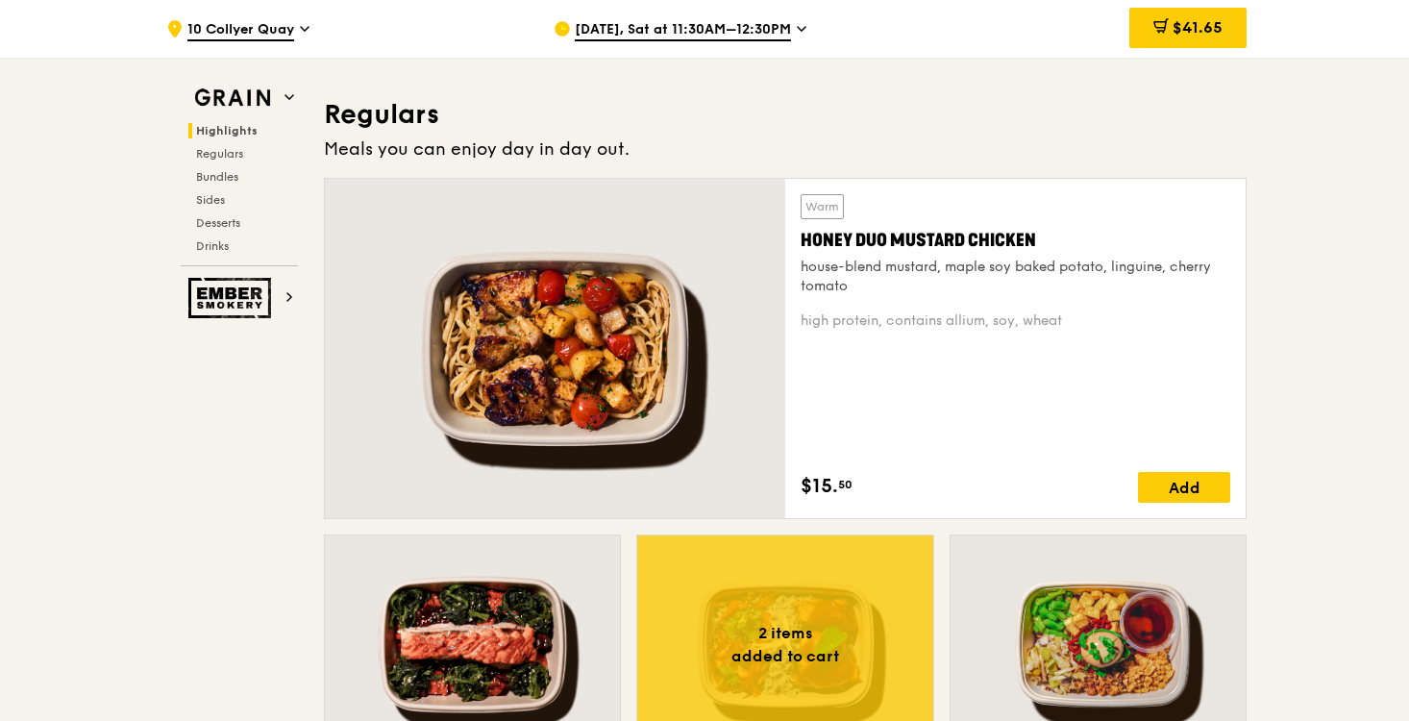
scroll to position [1298, 0]
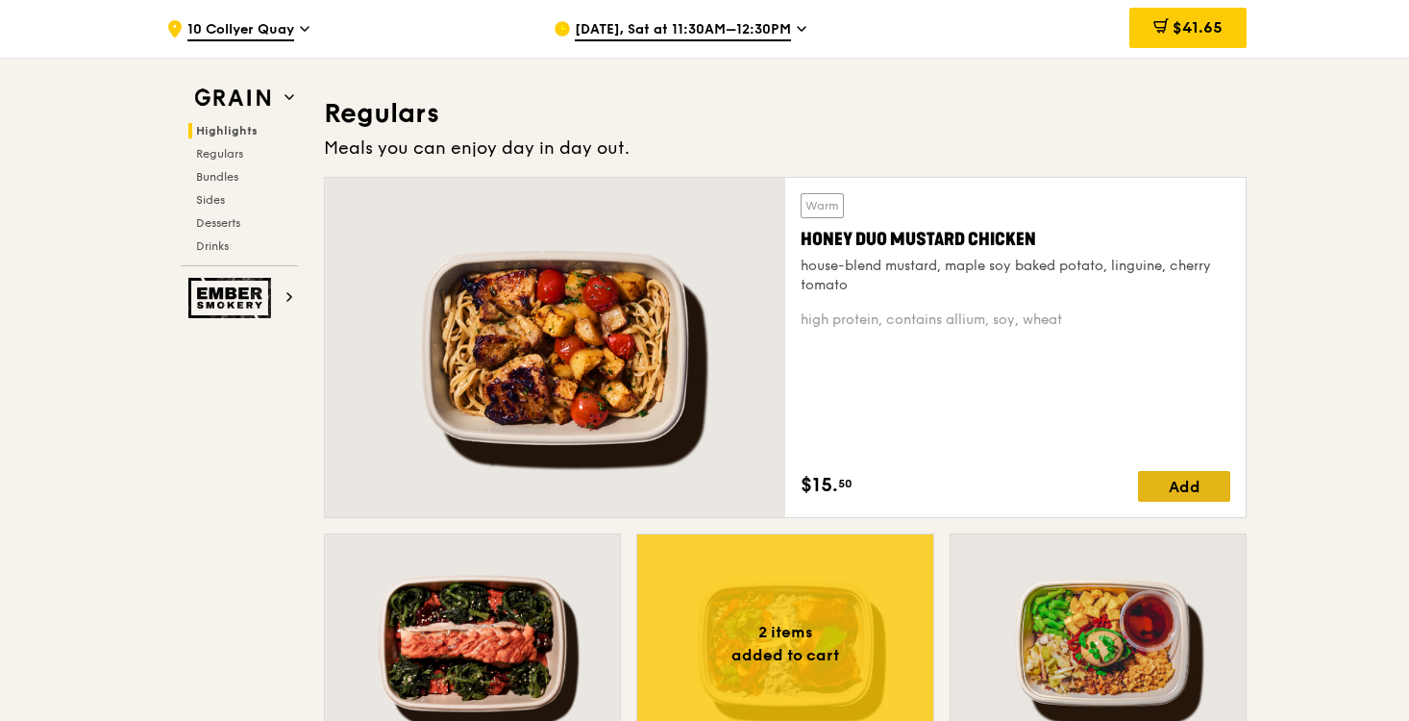
click at [1165, 479] on div "Add" at bounding box center [1184, 486] width 92 height 31
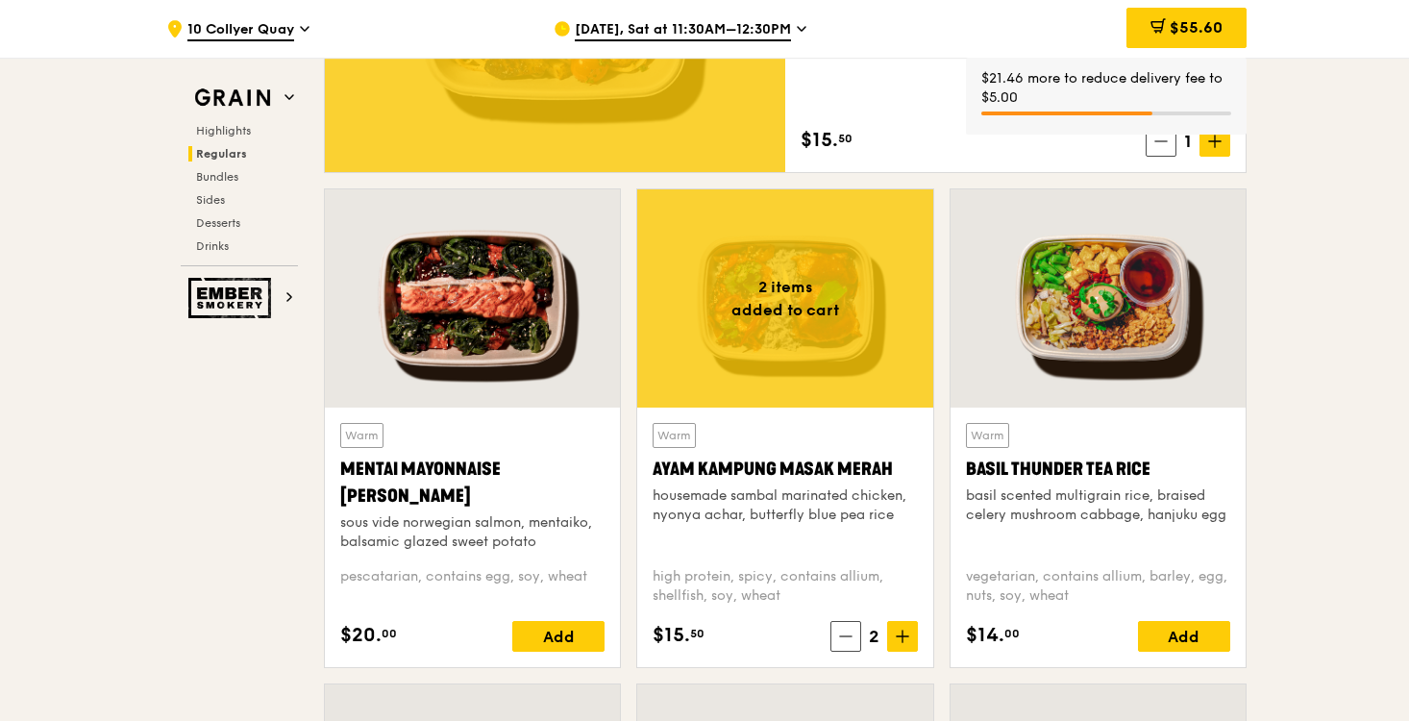
scroll to position [1644, 0]
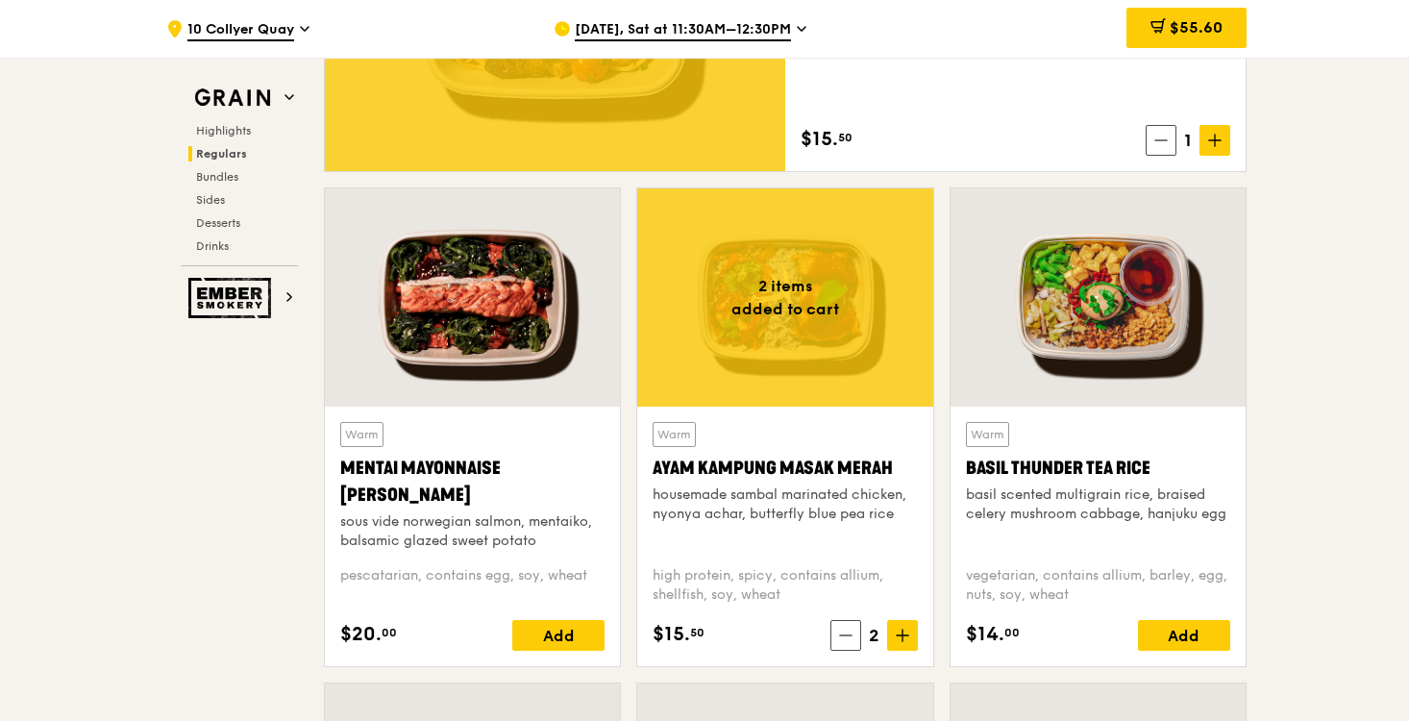
click at [871, 635] on span "2" at bounding box center [874, 635] width 26 height 27
click at [902, 635] on icon at bounding box center [902, 635] width 0 height 12
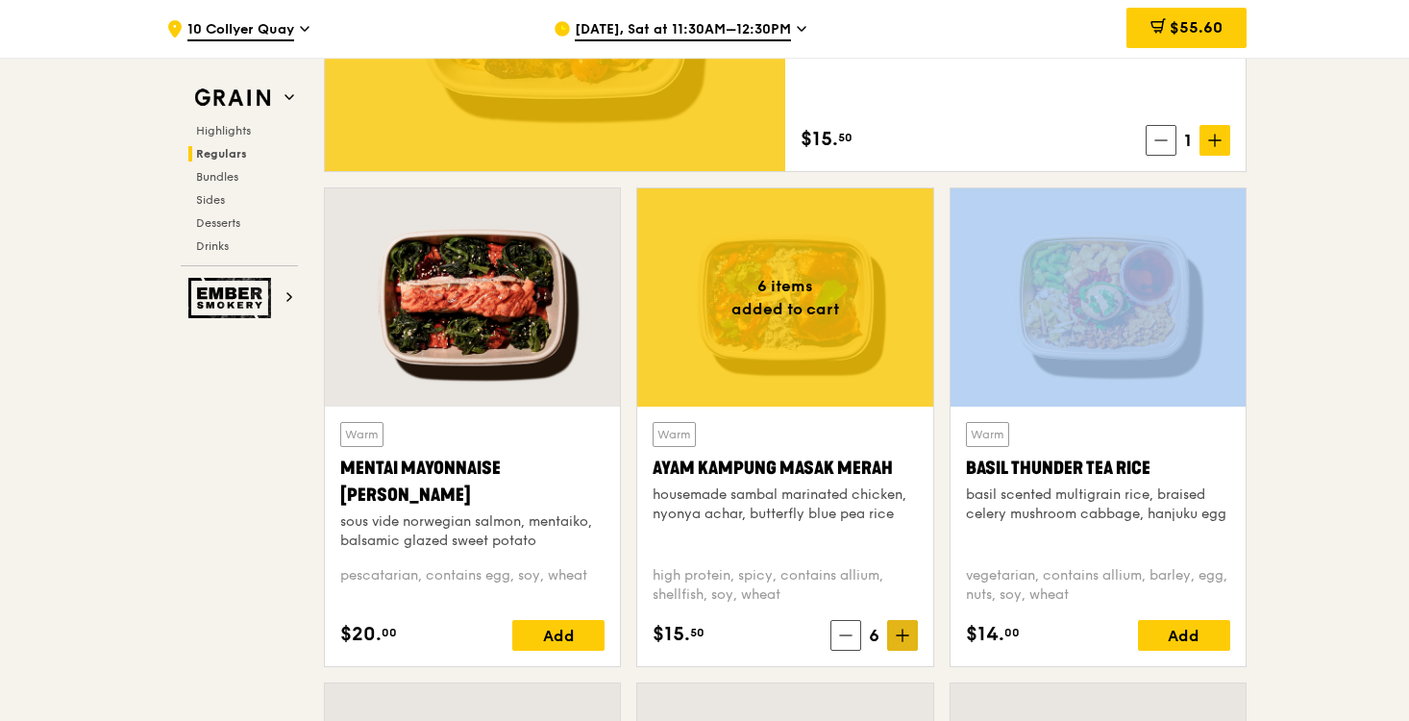
click at [902, 635] on icon at bounding box center [902, 635] width 0 height 12
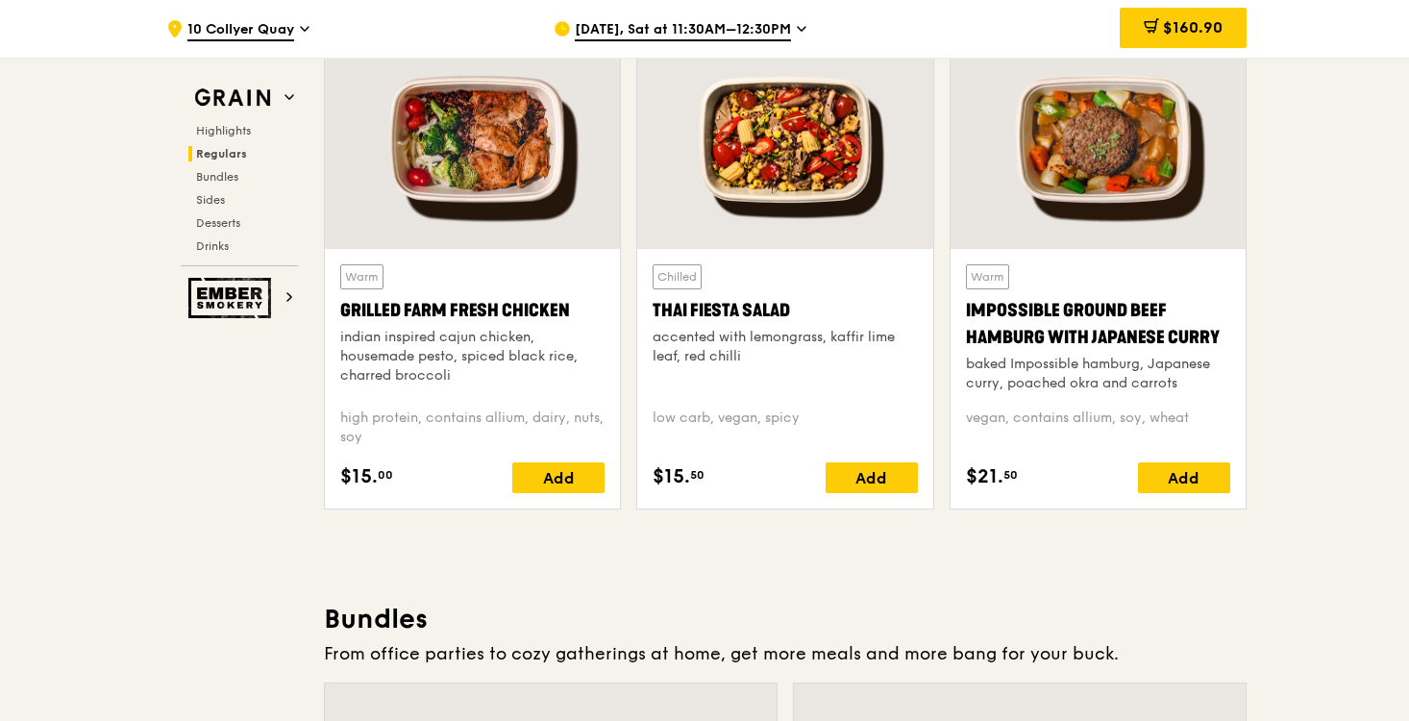
scroll to position [2399, 0]
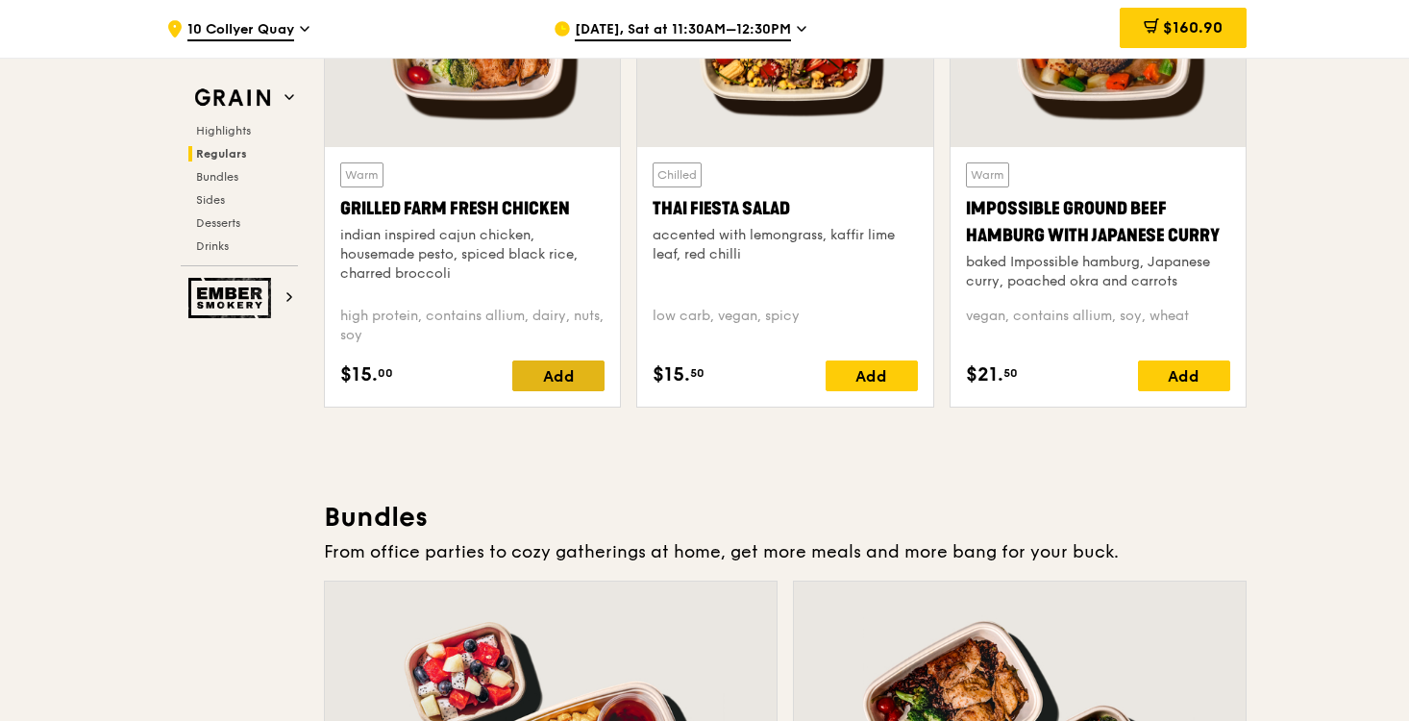
click at [558, 379] on div "Add" at bounding box center [558, 375] width 92 height 31
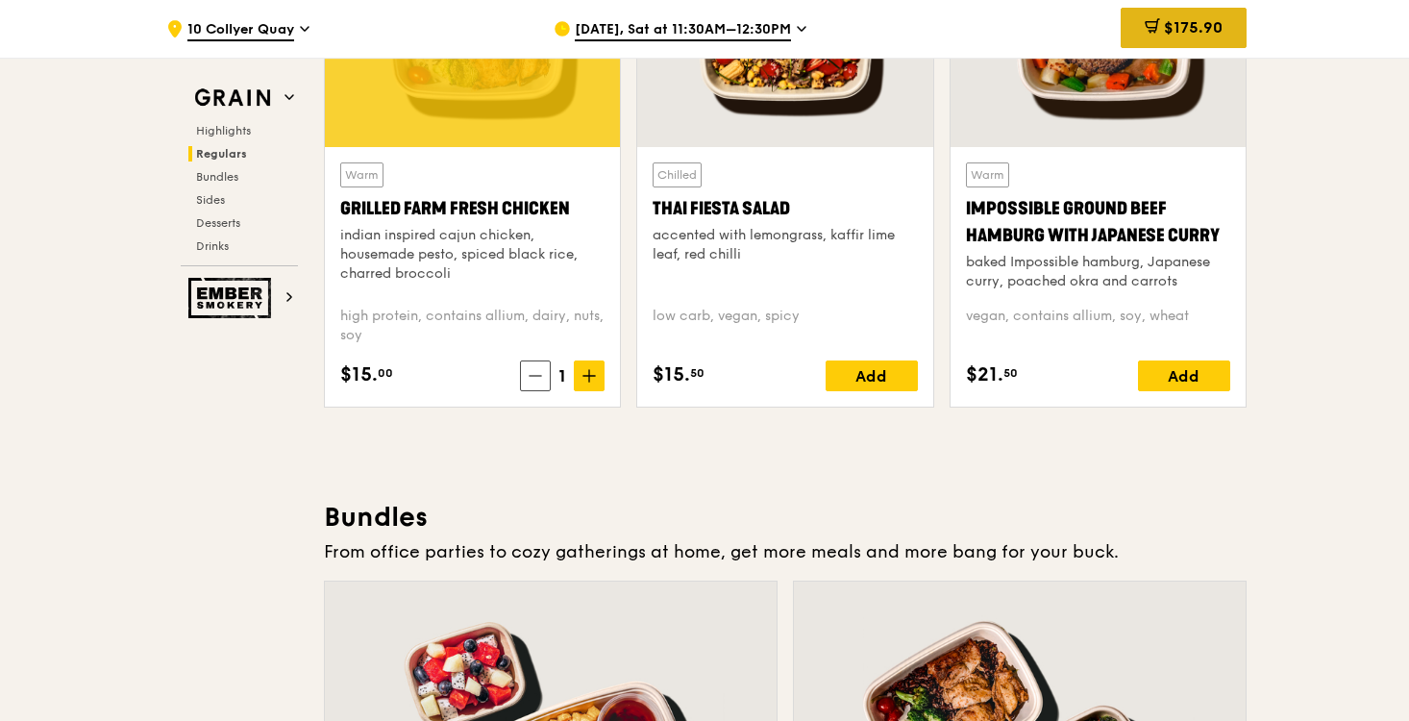
click at [1189, 27] on span "$175.90" at bounding box center [1193, 27] width 59 height 18
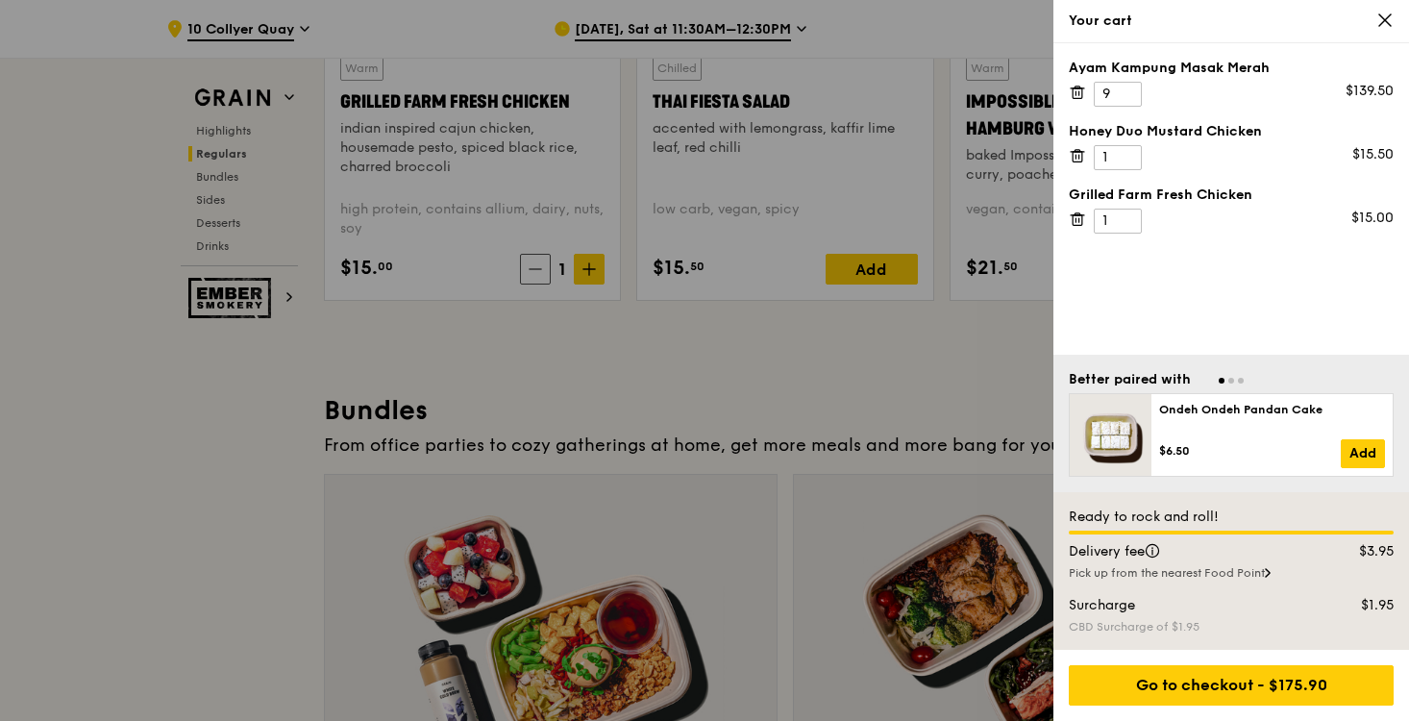
scroll to position [2507, 0]
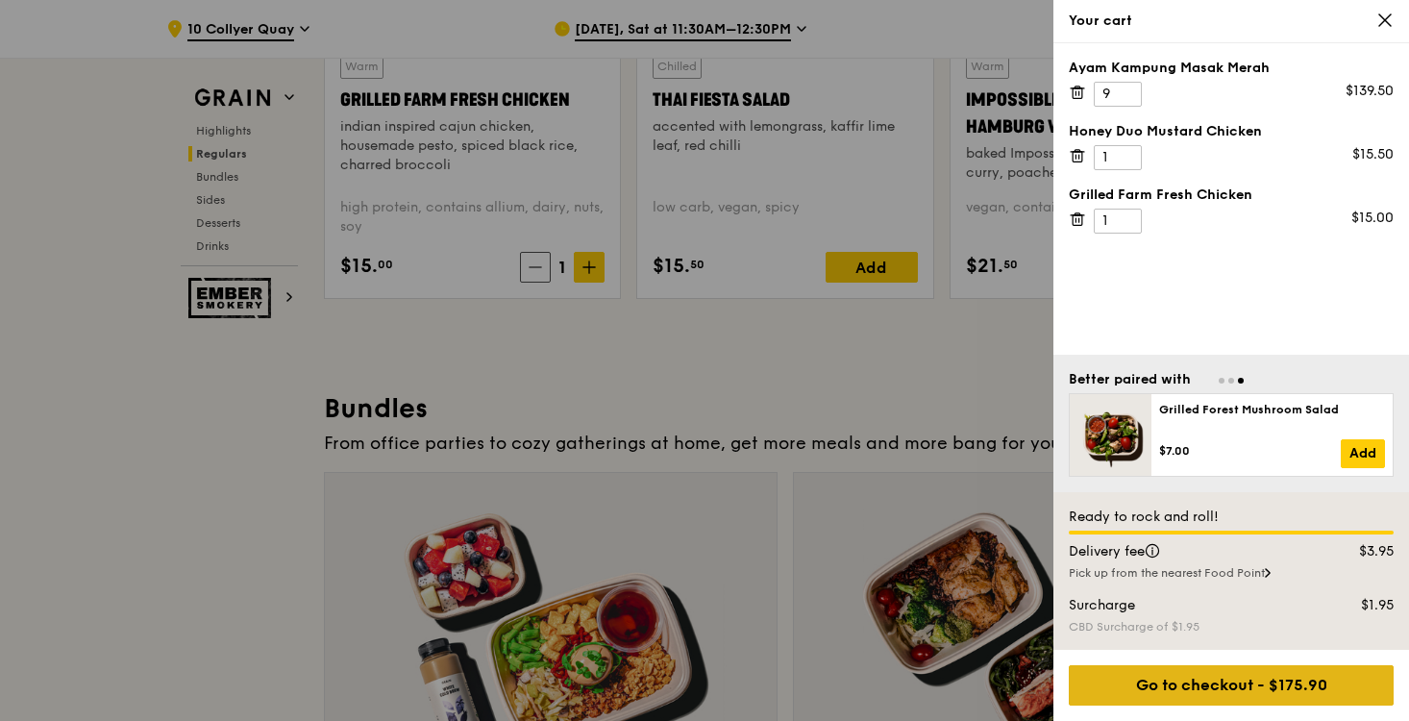
click at [1272, 674] on div "Go to checkout - $175.90" at bounding box center [1231, 685] width 325 height 40
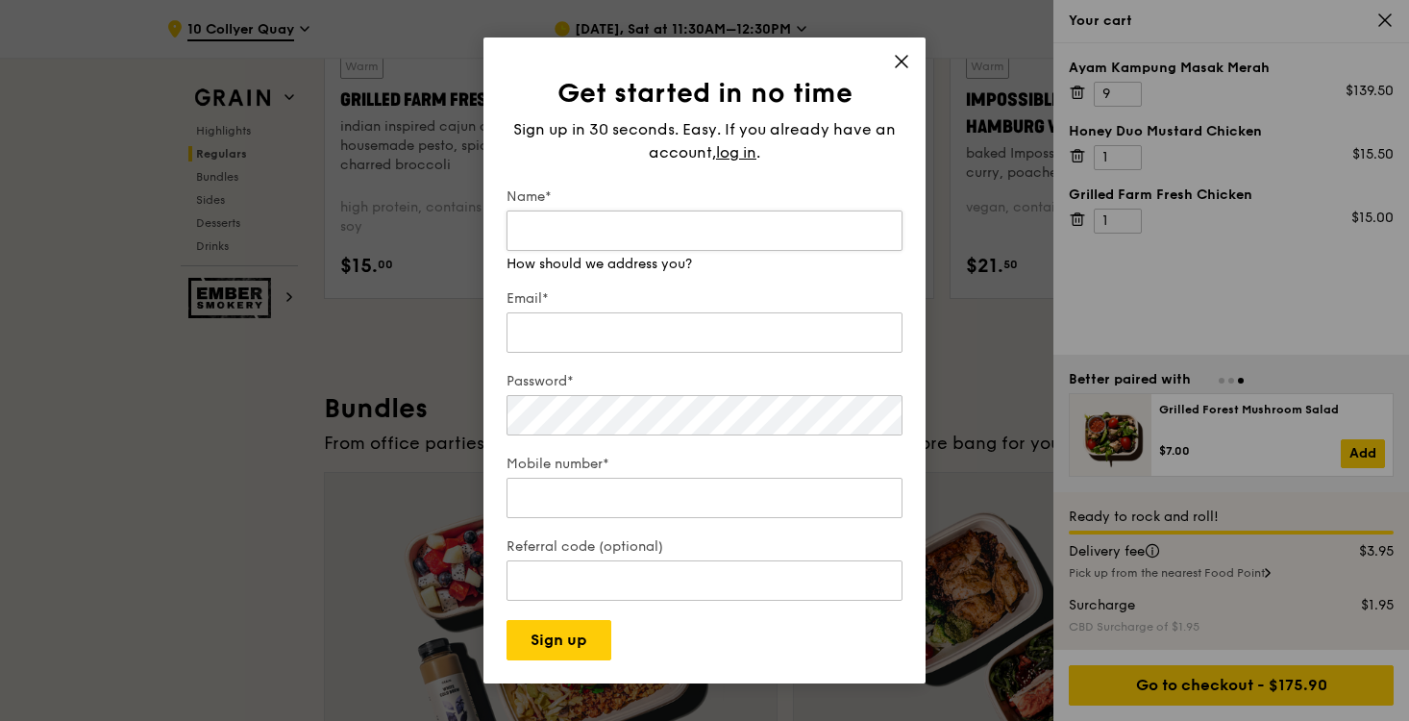
click at [628, 230] on input "Name*" at bounding box center [704, 230] width 396 height 40
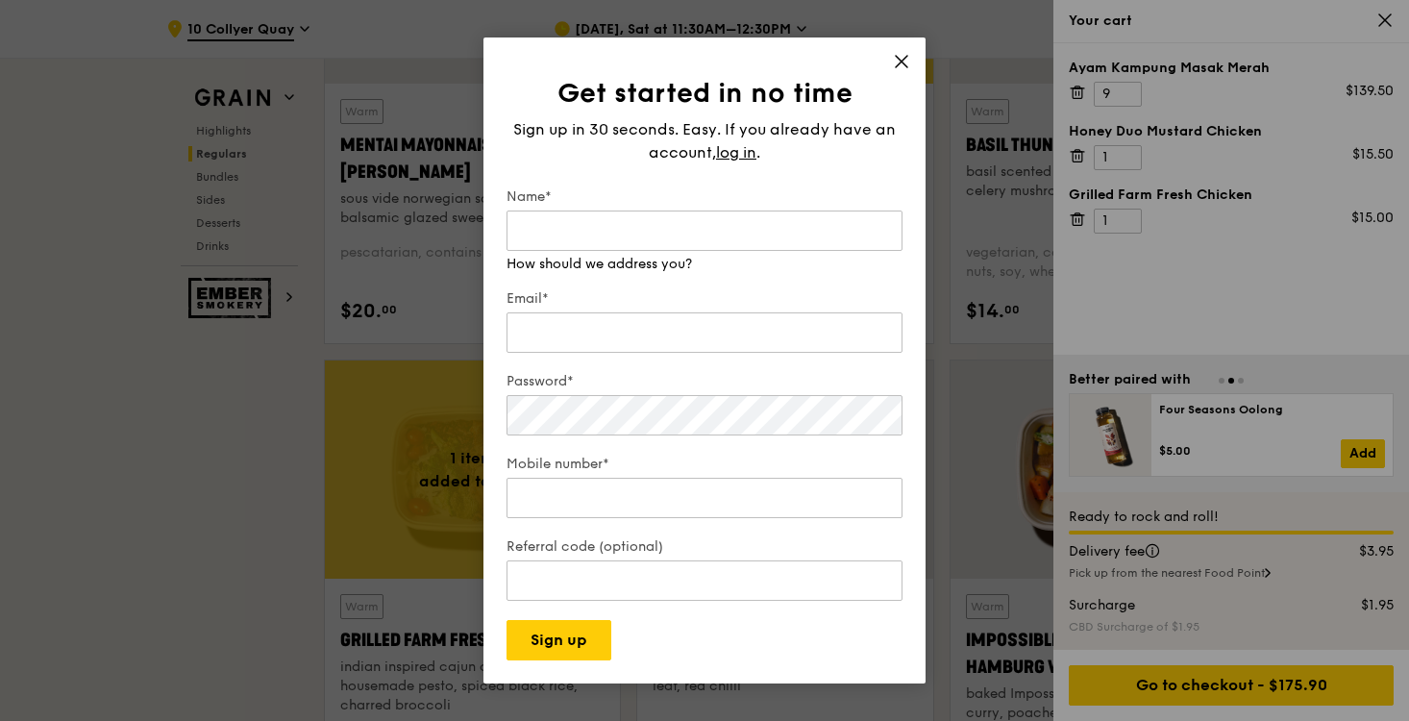
scroll to position [1962, 0]
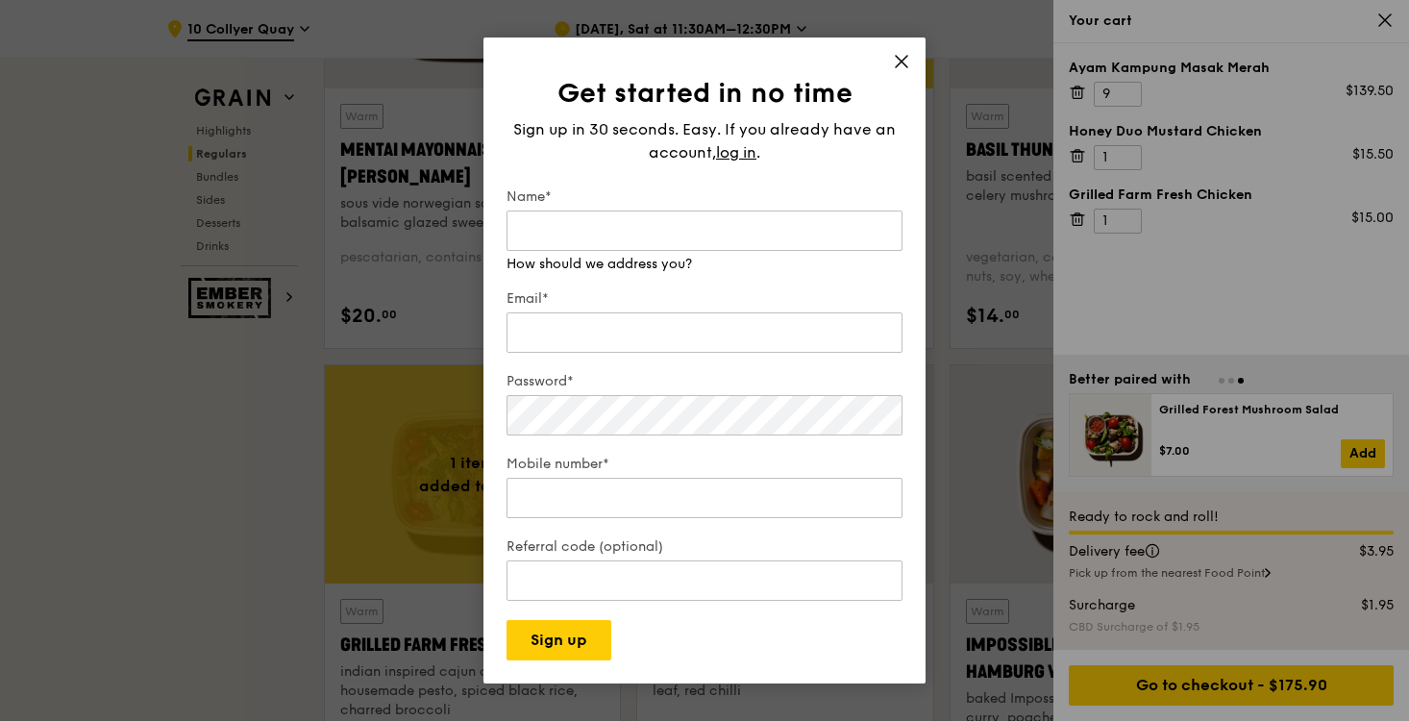
click at [907, 63] on icon at bounding box center [901, 61] width 17 height 17
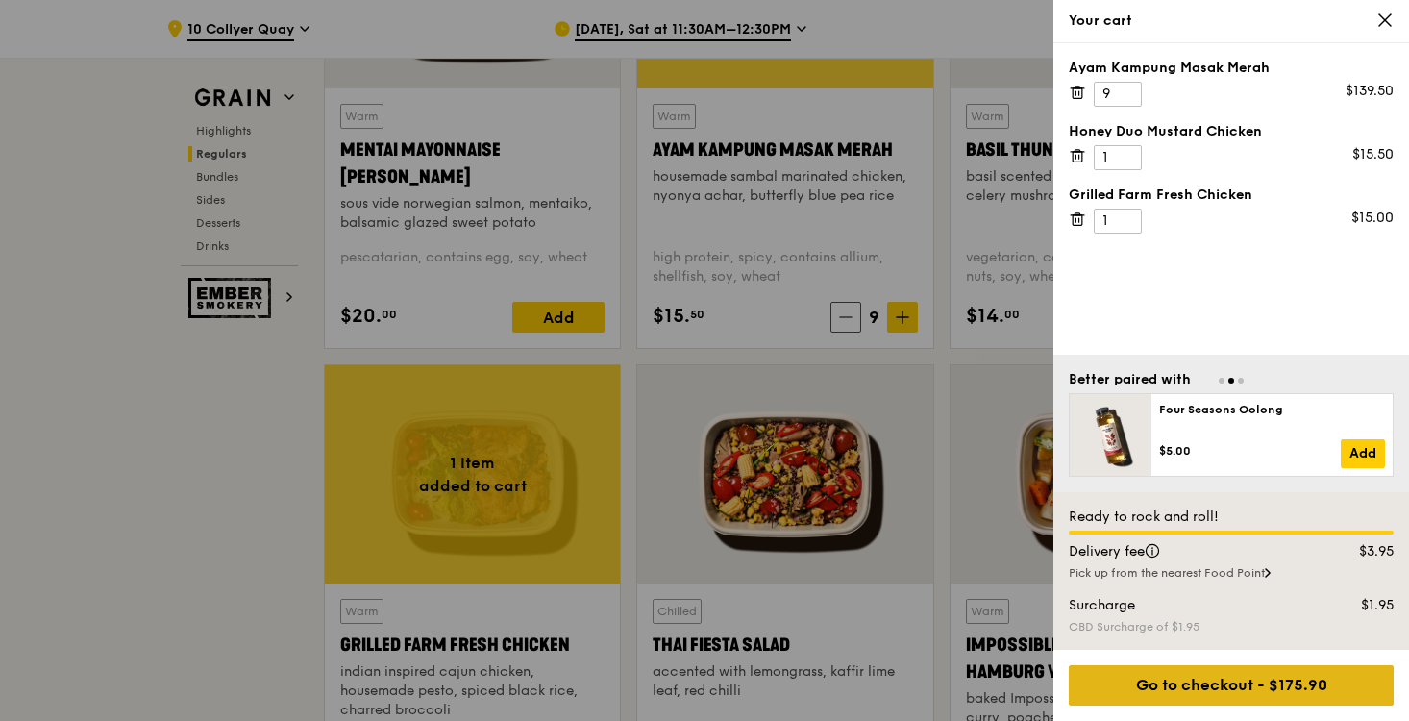
click at [1251, 684] on div "Go to checkout - $175.90" at bounding box center [1231, 685] width 325 height 40
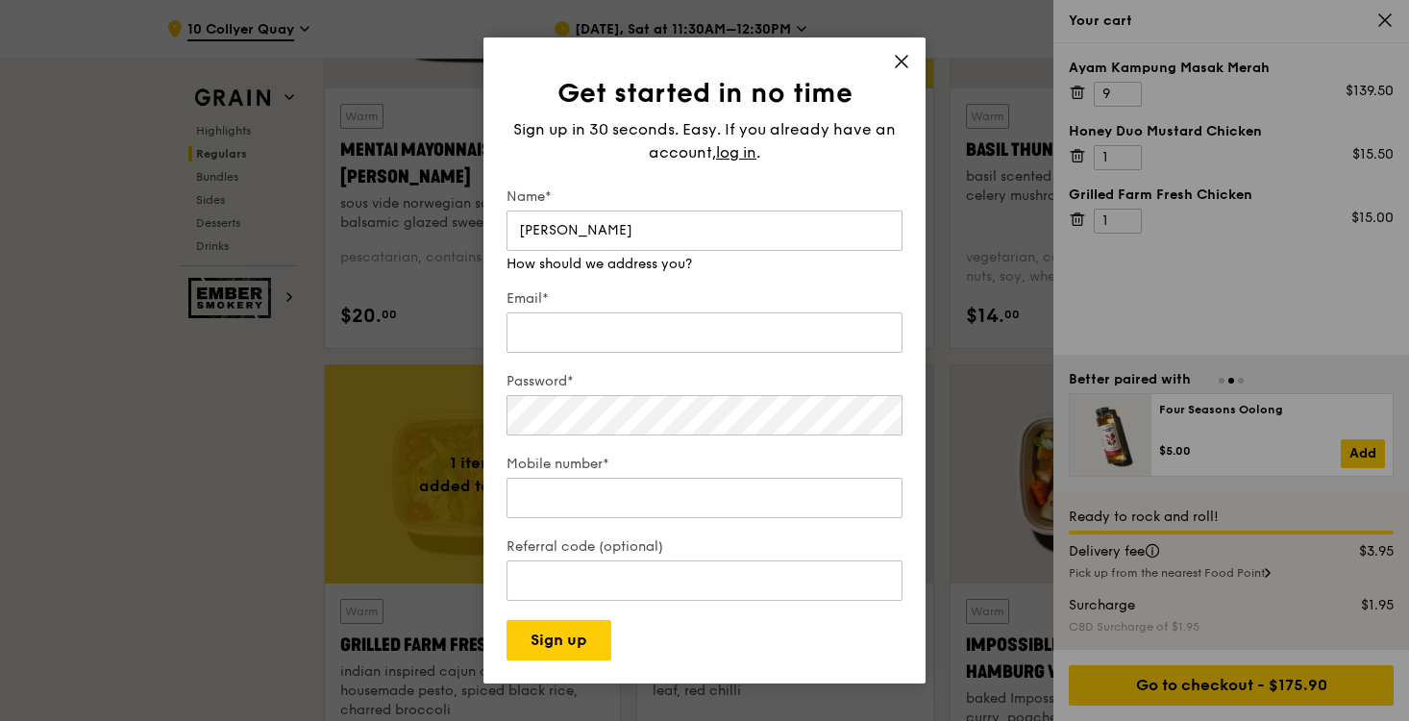
type input "Cheng Hong"
click at [556, 307] on div "Email*" at bounding box center [704, 322] width 396 height 67
click at [551, 327] on input "Email*" at bounding box center [704, 313] width 396 height 40
type input "chenghong.tan@gyg.com.sg"
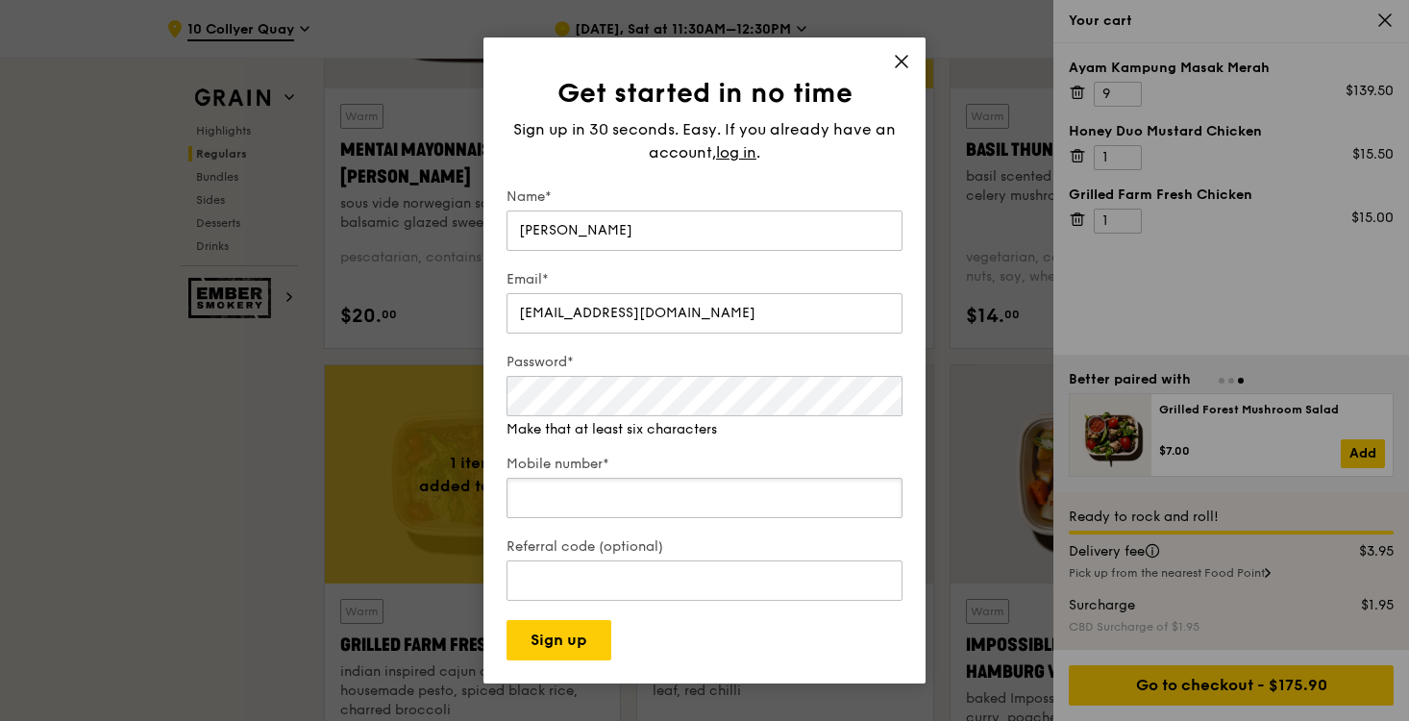
click at [626, 503] on div "Mobile number*" at bounding box center [704, 488] width 396 height 67
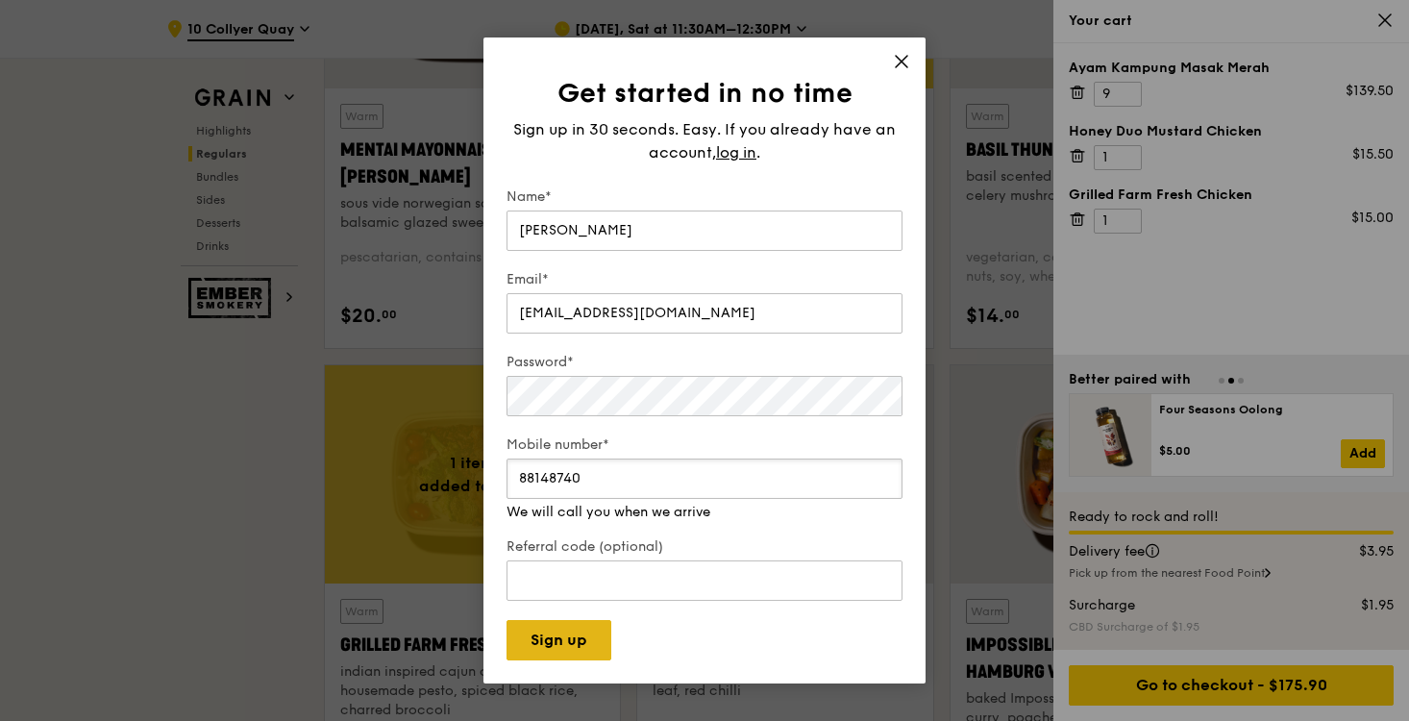
type input "88148740"
click at [551, 642] on button "Sign up" at bounding box center [558, 640] width 105 height 40
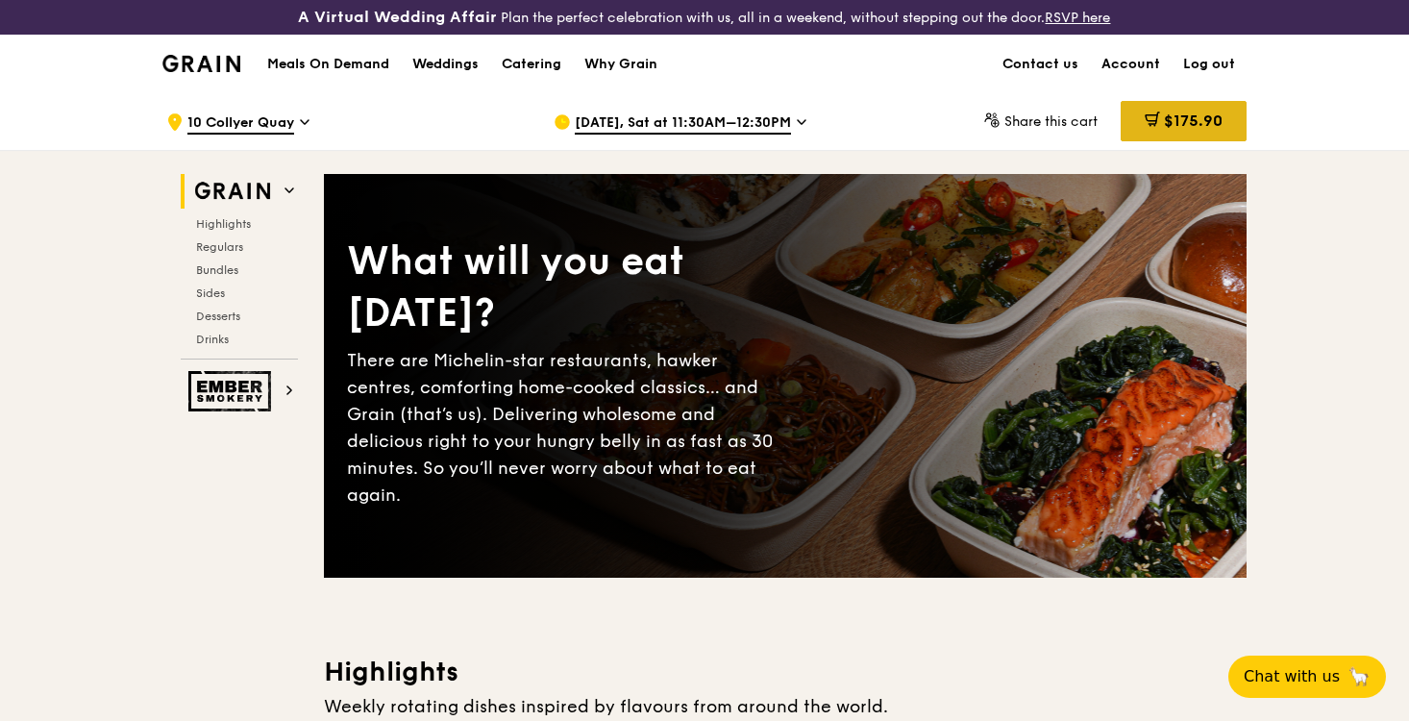
click at [1216, 108] on div "$175.90" at bounding box center [1183, 121] width 126 height 40
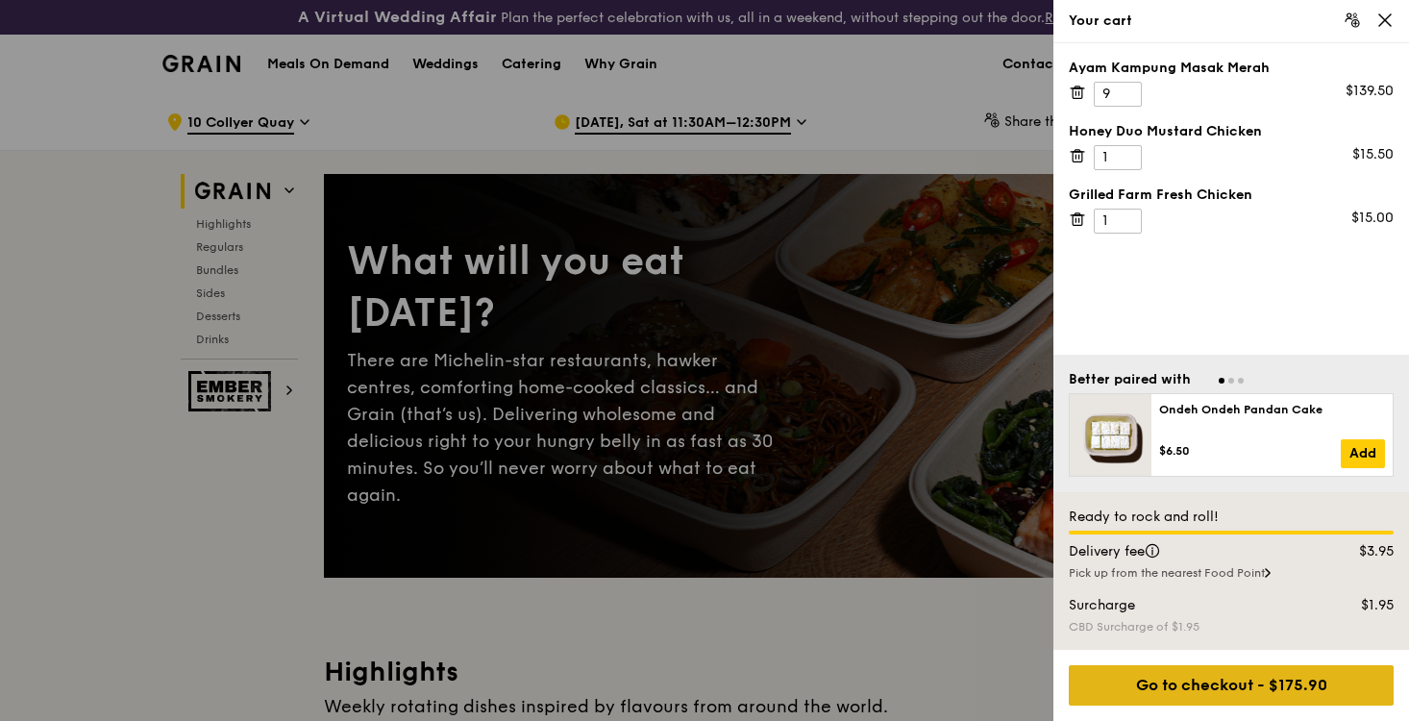
click at [1215, 683] on div "Go to checkout - $175.90" at bounding box center [1231, 685] width 325 height 40
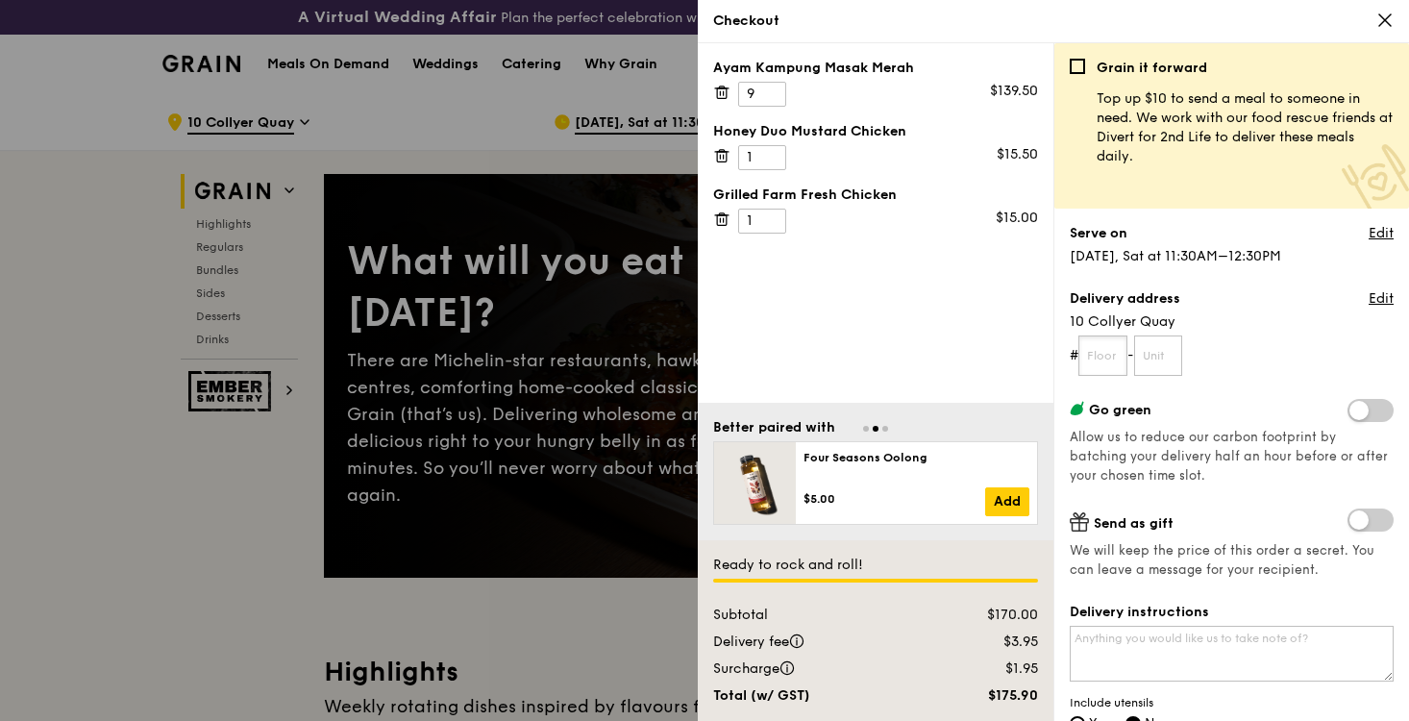
click at [1108, 350] on input "text" at bounding box center [1102, 355] width 49 height 40
type input "b1"
click at [1179, 356] on input "text" at bounding box center [1158, 355] width 49 height 40
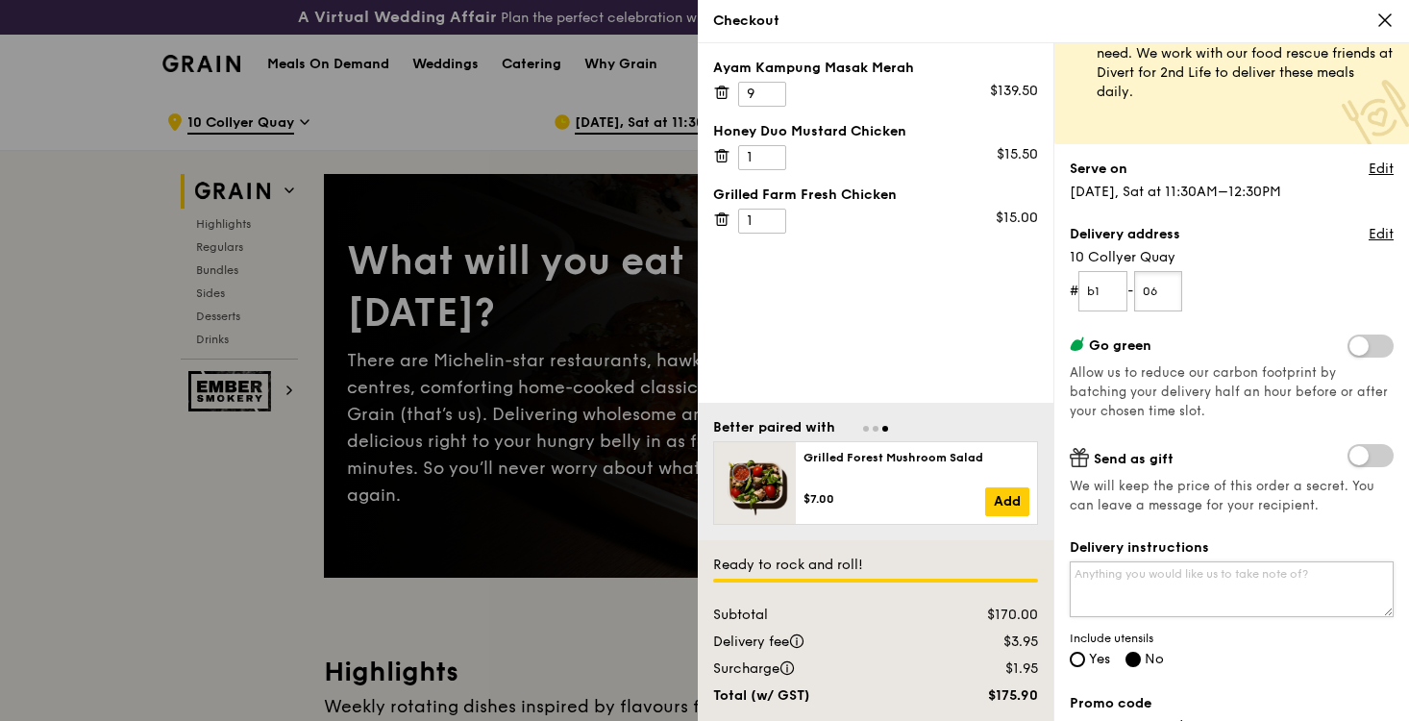
type input "06"
click at [1152, 581] on textarea "Delivery instructions" at bounding box center [1232, 589] width 324 height 56
paste textarea "[STREET_ADDRESS]"
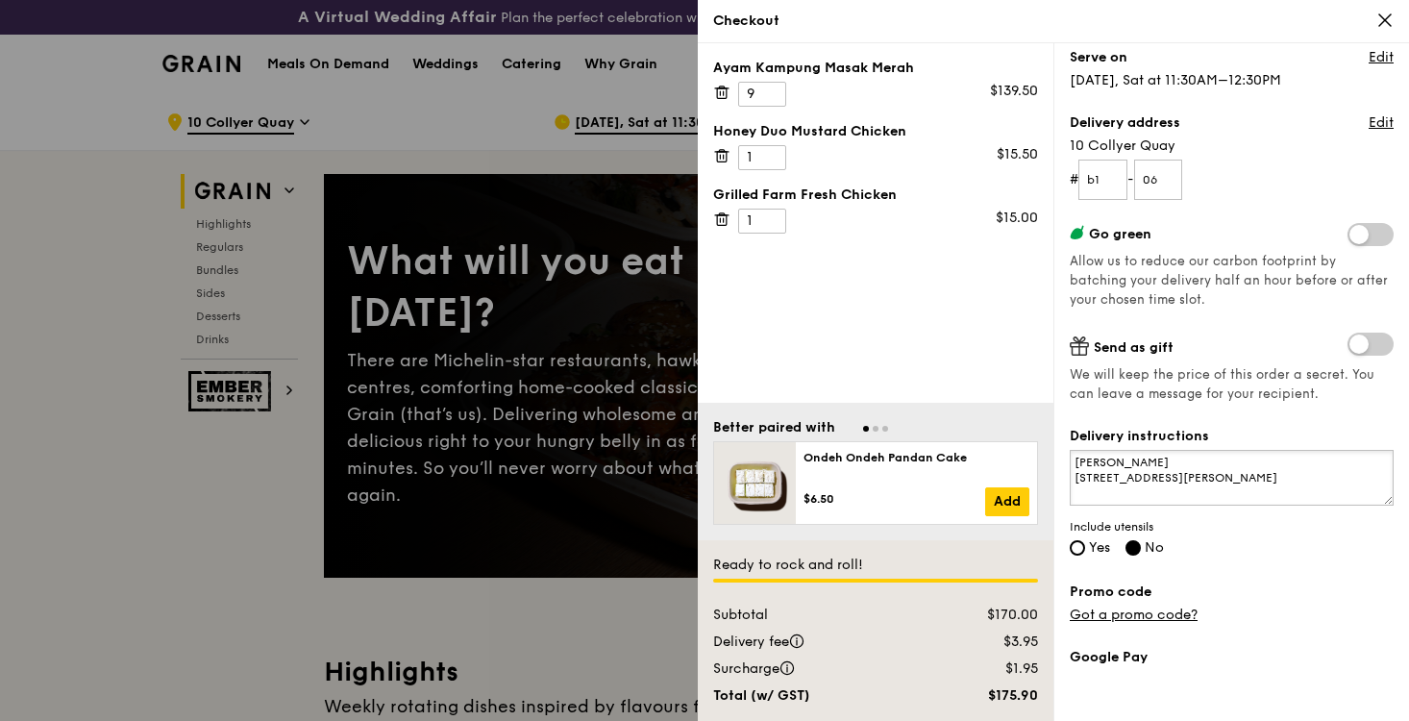
scroll to position [203, 0]
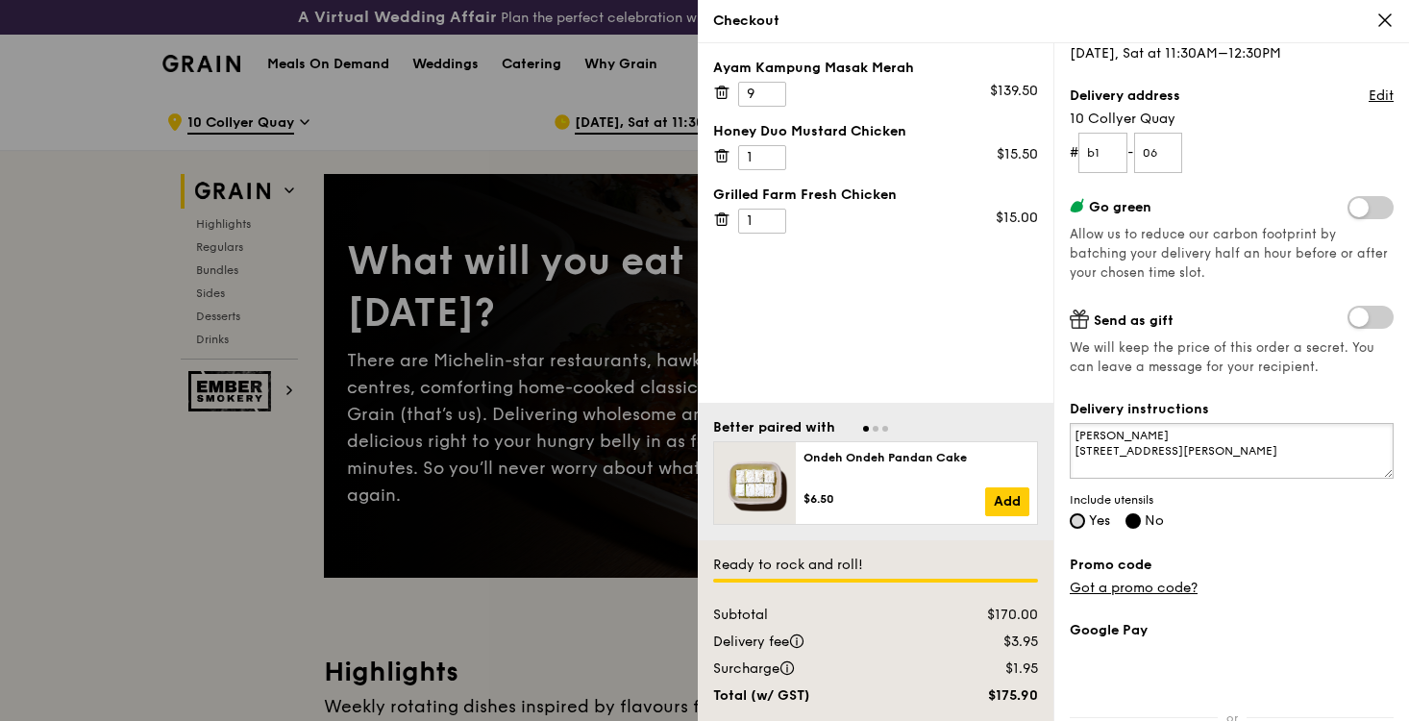
type textarea "[PERSON_NAME] [STREET_ADDRESS][PERSON_NAME]"
click at [1084, 520] on input "Yes" at bounding box center [1077, 520] width 15 height 15
radio input "true"
radio input "false"
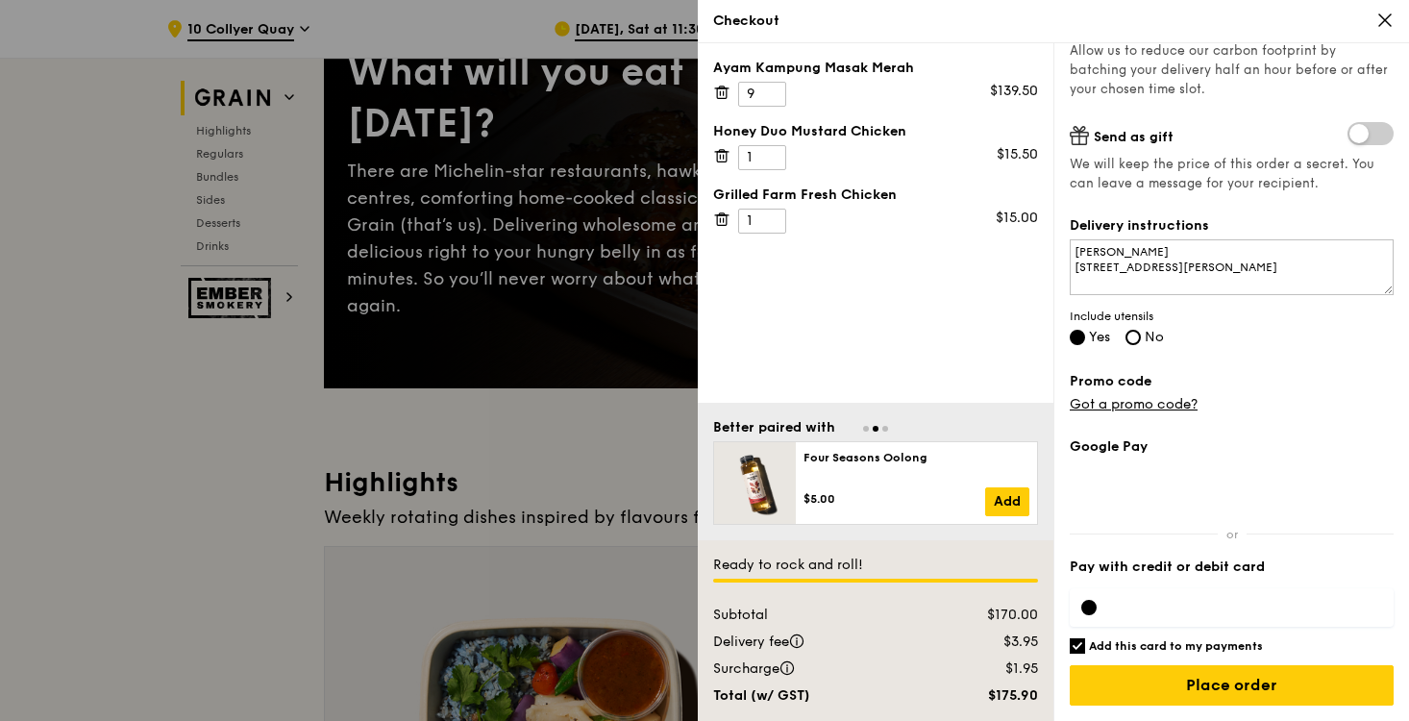
scroll to position [192, 0]
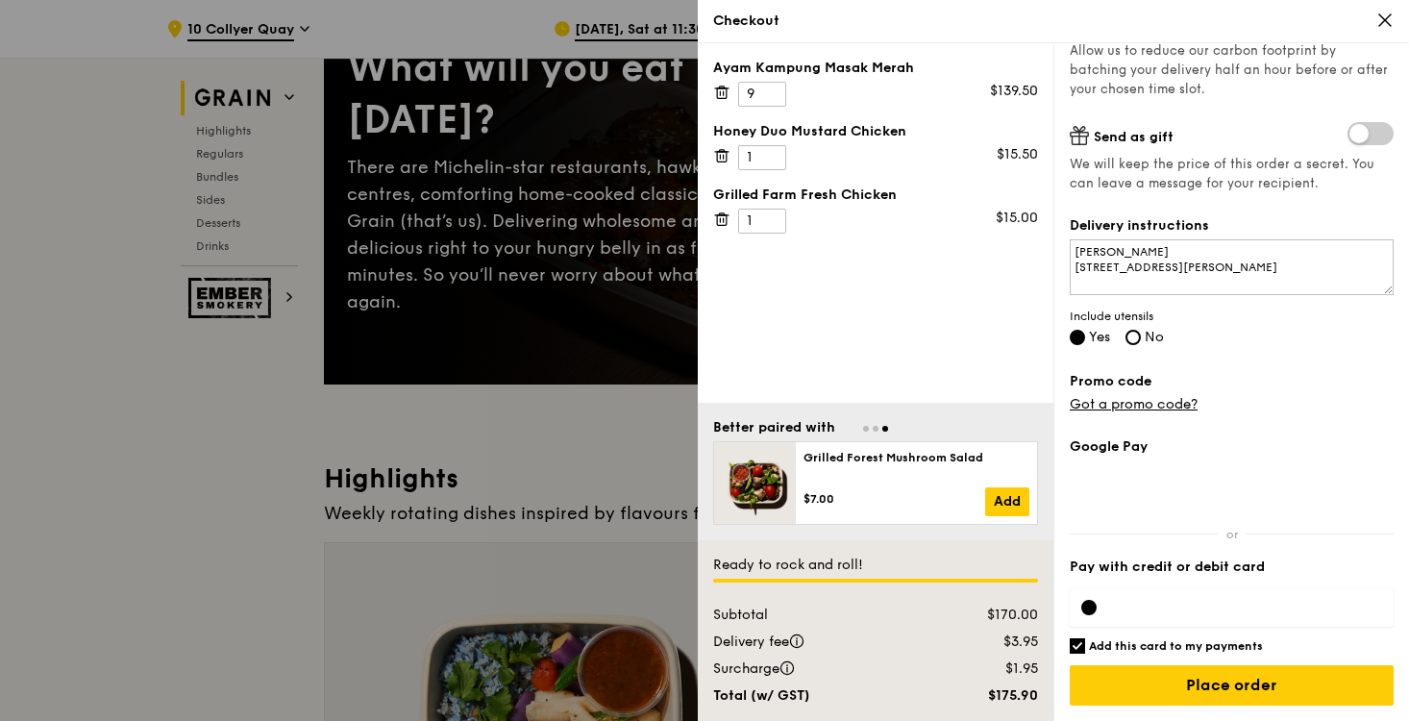
click at [1078, 650] on input "Add this card to my payments" at bounding box center [1077, 645] width 15 height 15
checkbox input "false"
click at [1089, 609] on div at bounding box center [1088, 607] width 15 height 15
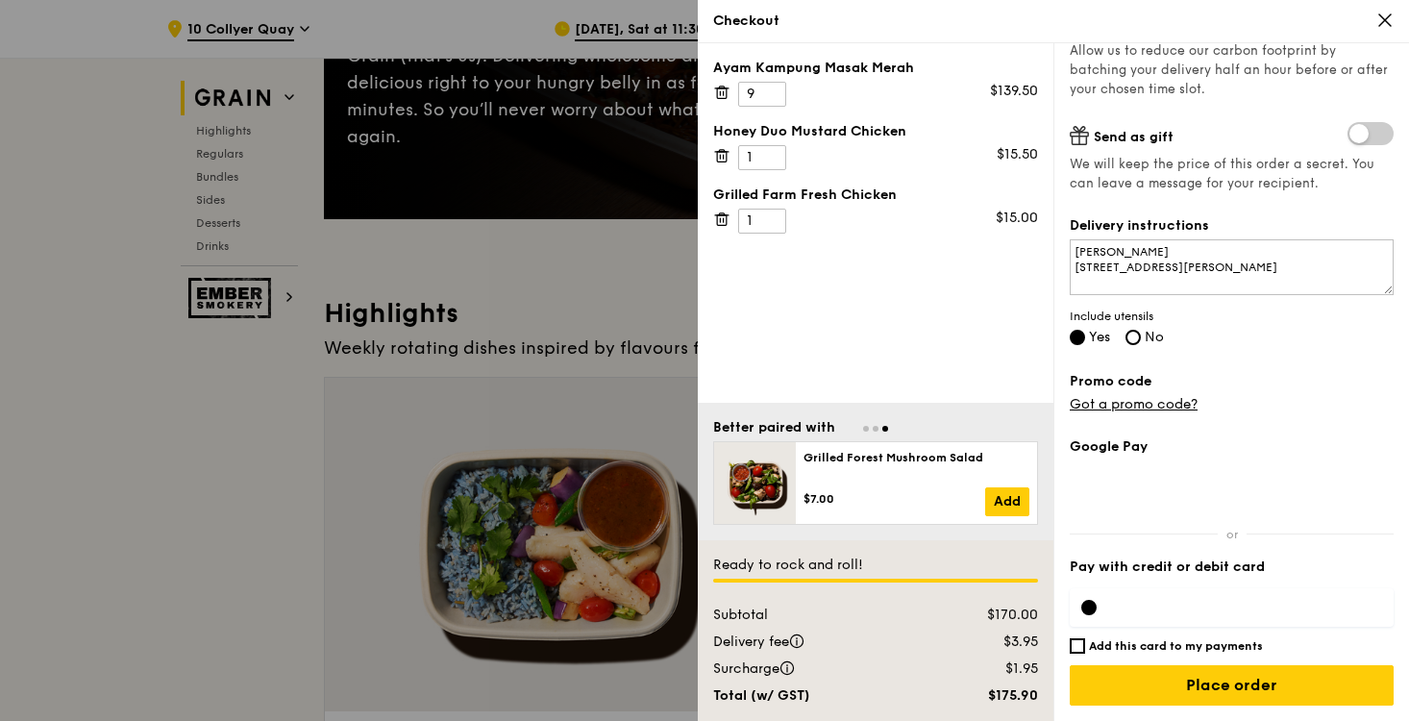
scroll to position [383, 0]
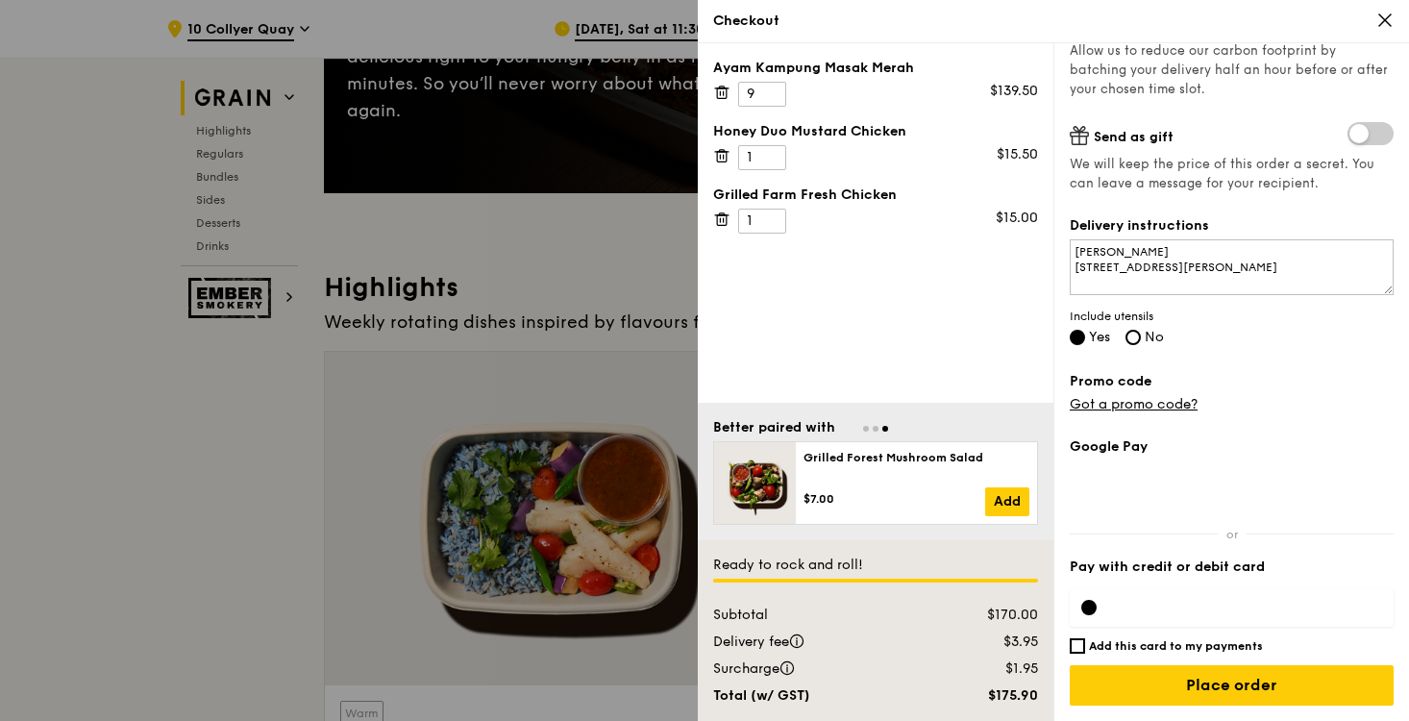
click at [1194, 593] on div at bounding box center [1232, 607] width 324 height 38
click at [1191, 617] on div at bounding box center [1232, 607] width 324 height 38
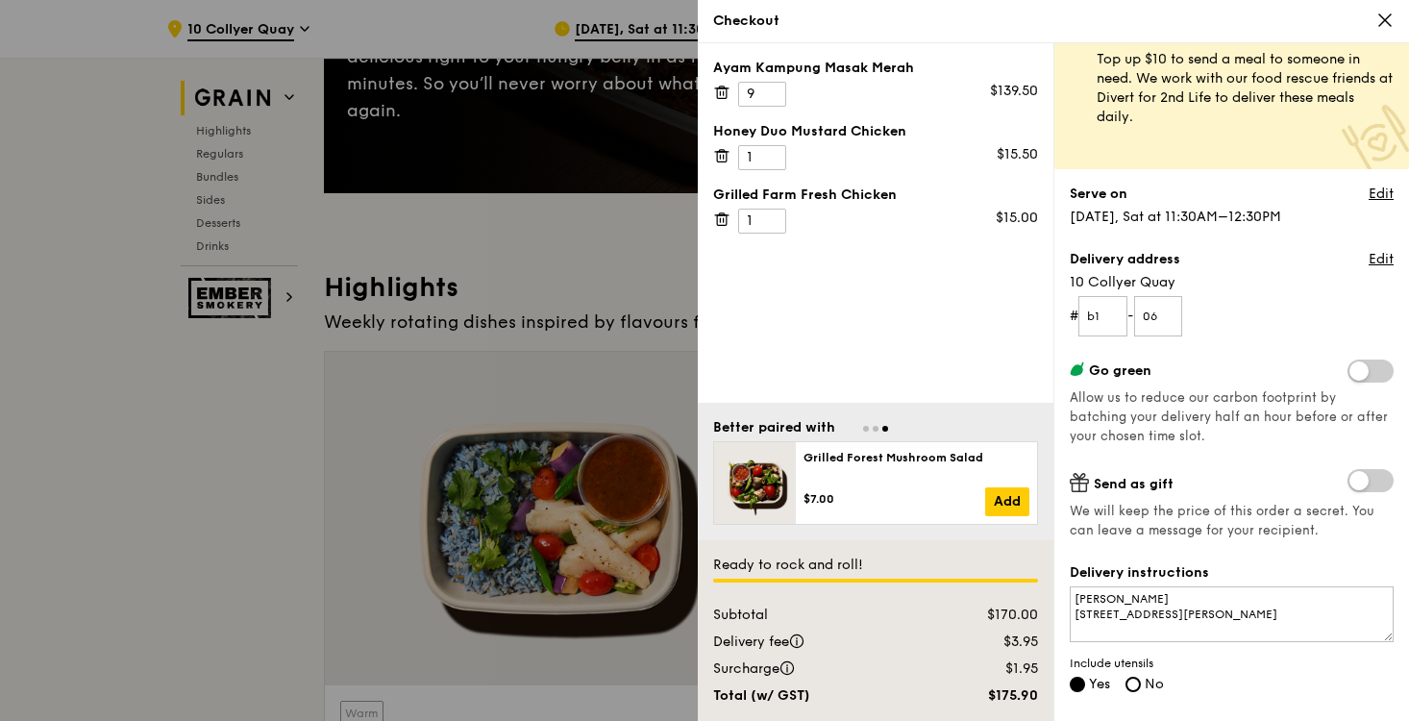
scroll to position [0, 0]
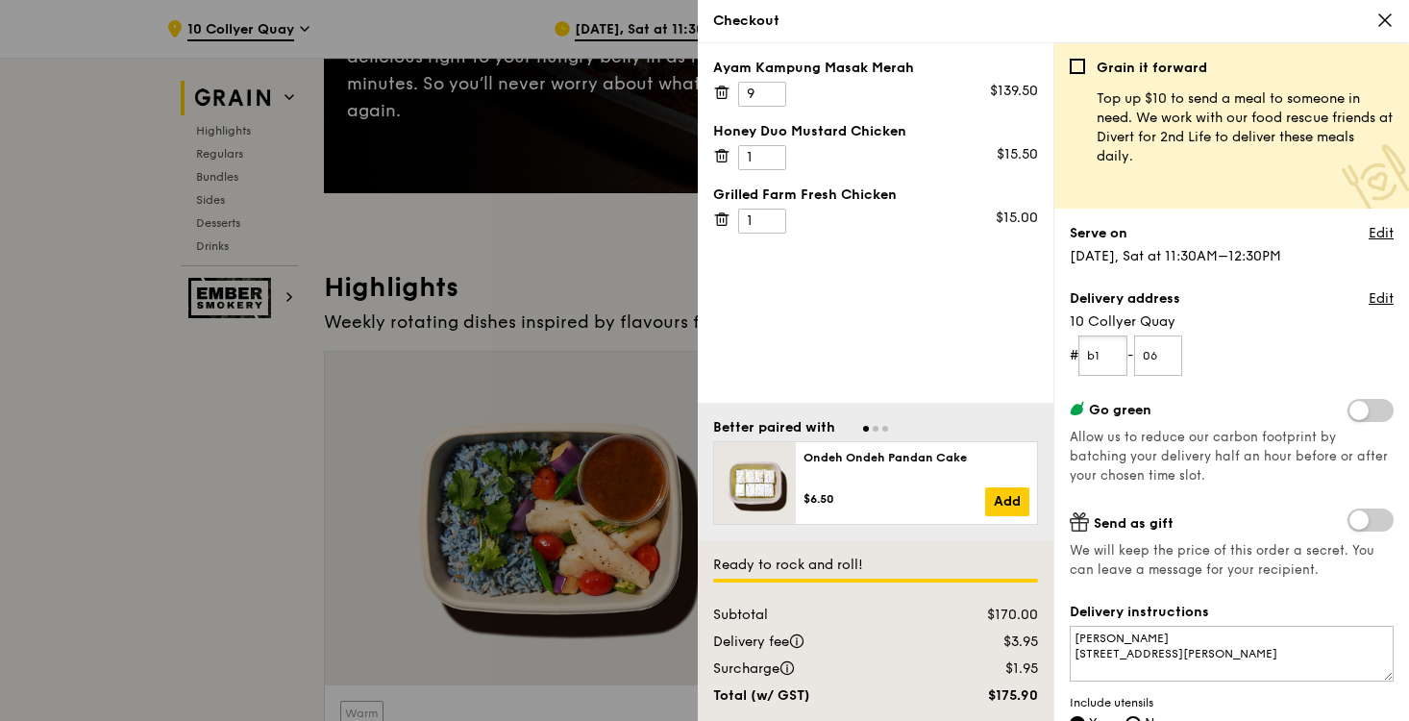
click at [1097, 357] on input "b1" at bounding box center [1102, 355] width 49 height 40
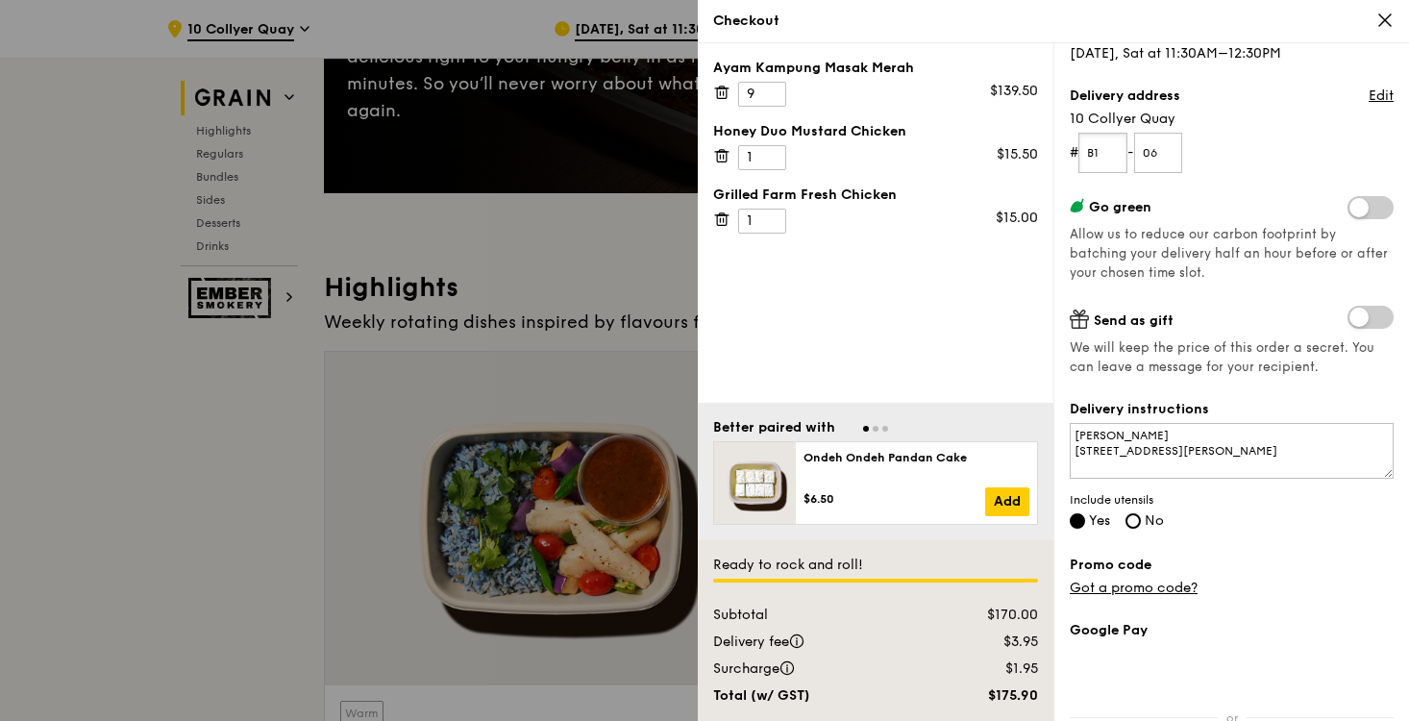
scroll to position [386, 0]
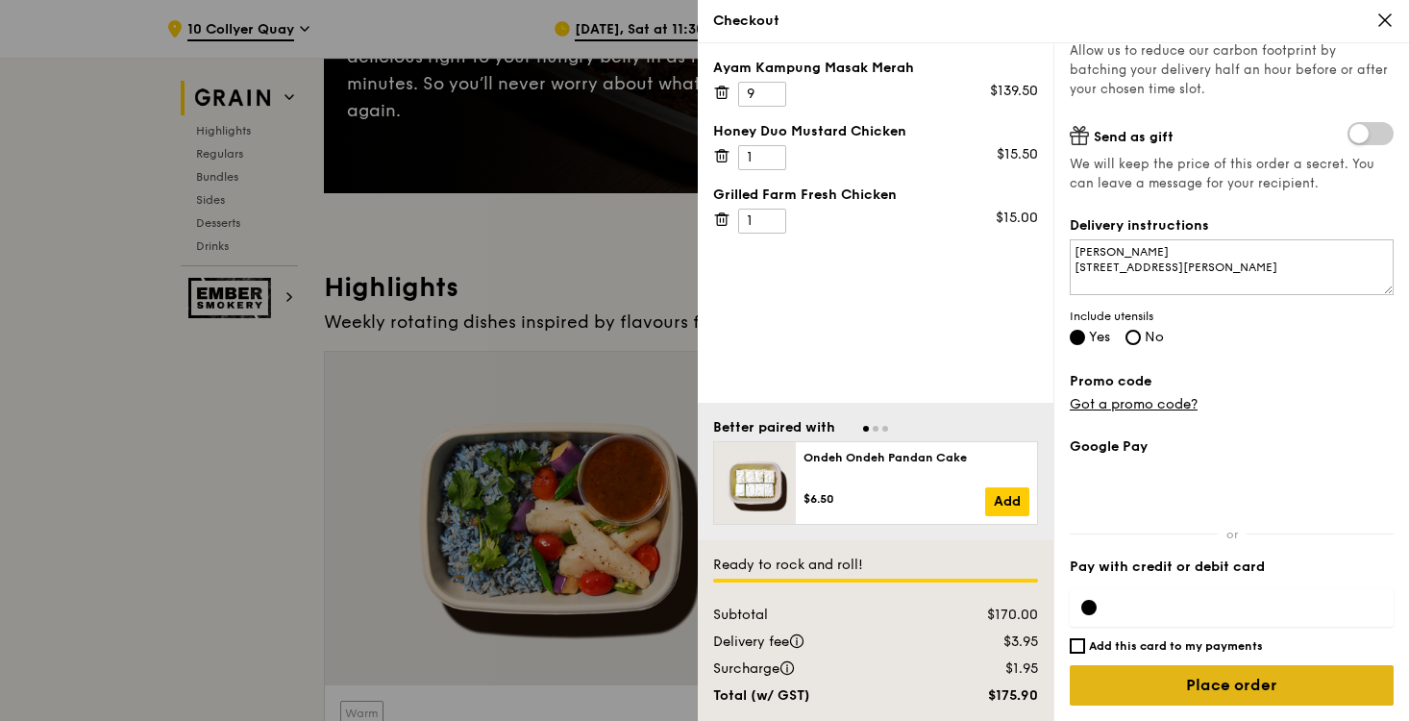
type input "B1"
click at [1261, 687] on input "Place order" at bounding box center [1232, 685] width 324 height 40
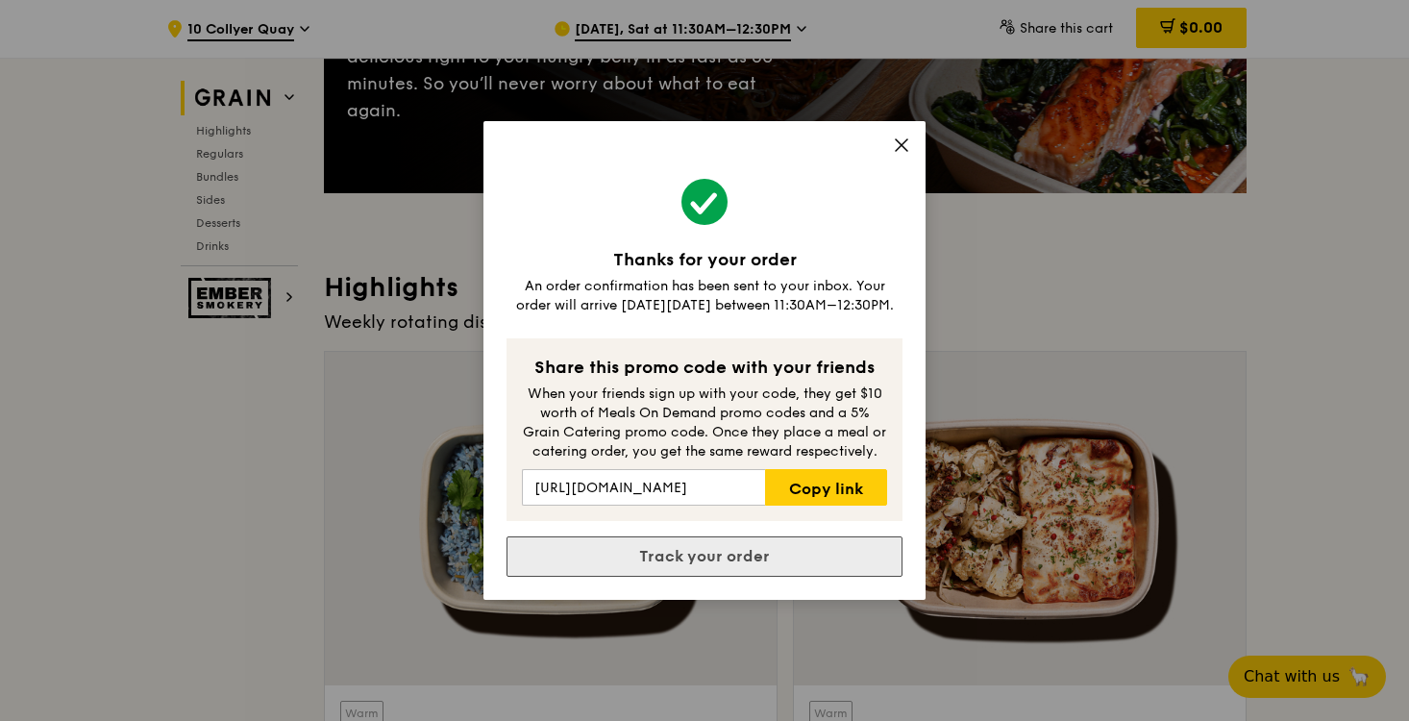
click at [803, 551] on link "Track your order" at bounding box center [704, 556] width 396 height 40
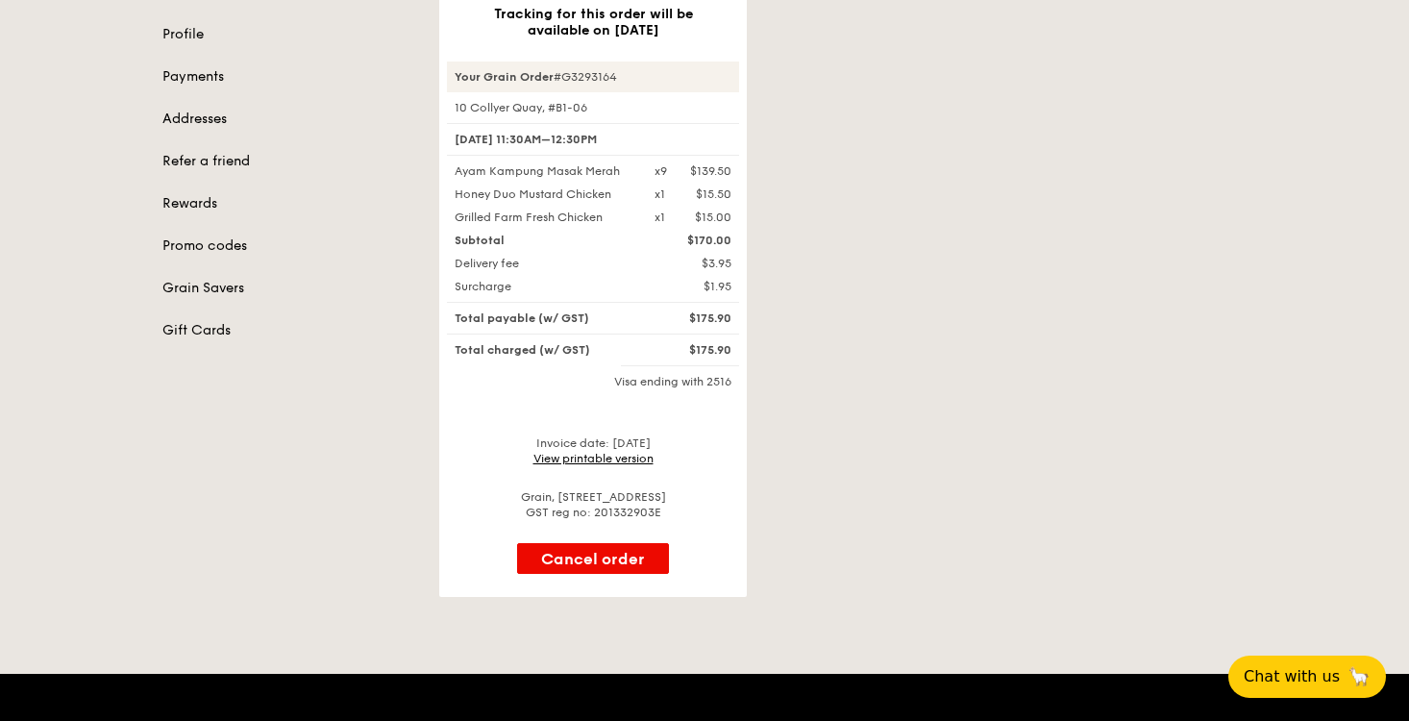
scroll to position [269, 0]
